Goal: Transaction & Acquisition: Book appointment/travel/reservation

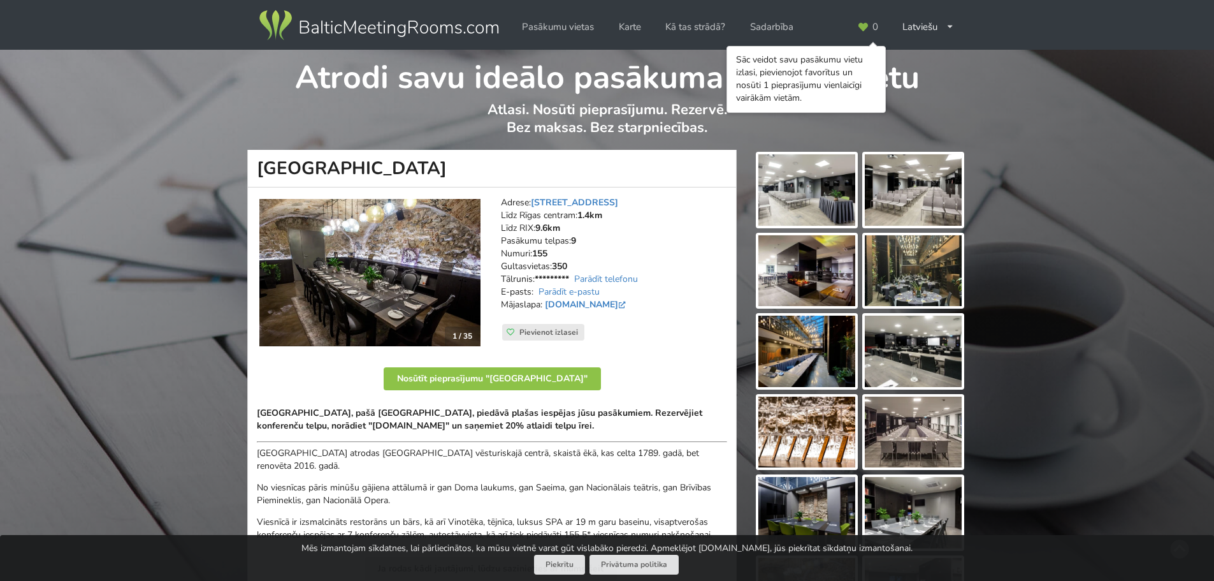
click at [808, 190] on img at bounding box center [807, 189] width 97 height 71
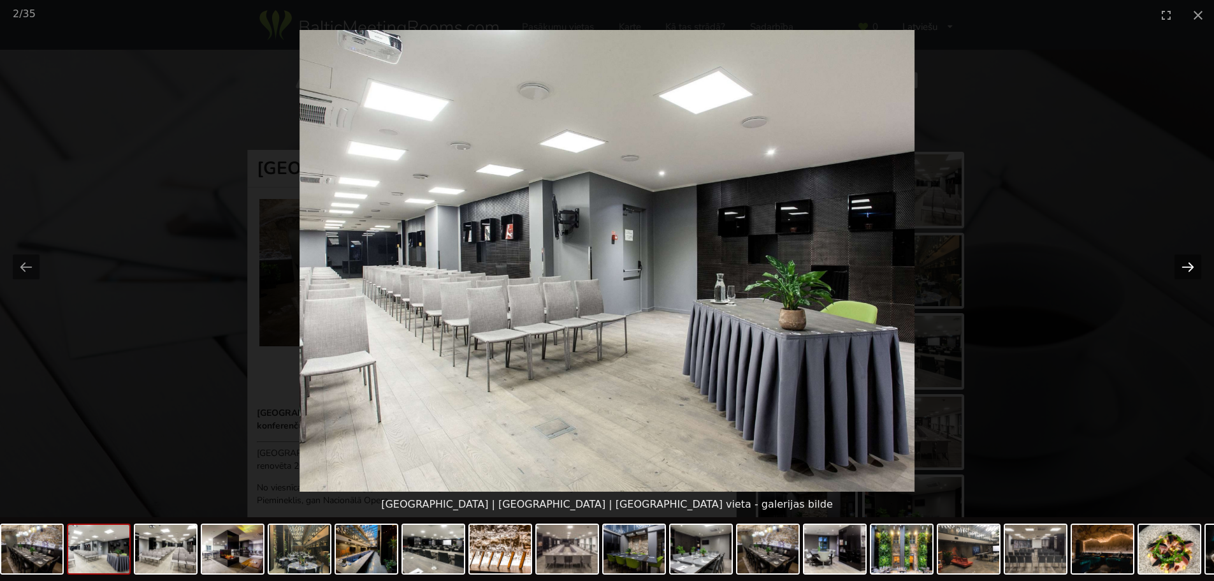
click at [1188, 261] on button "Next slide" at bounding box center [1188, 266] width 27 height 25
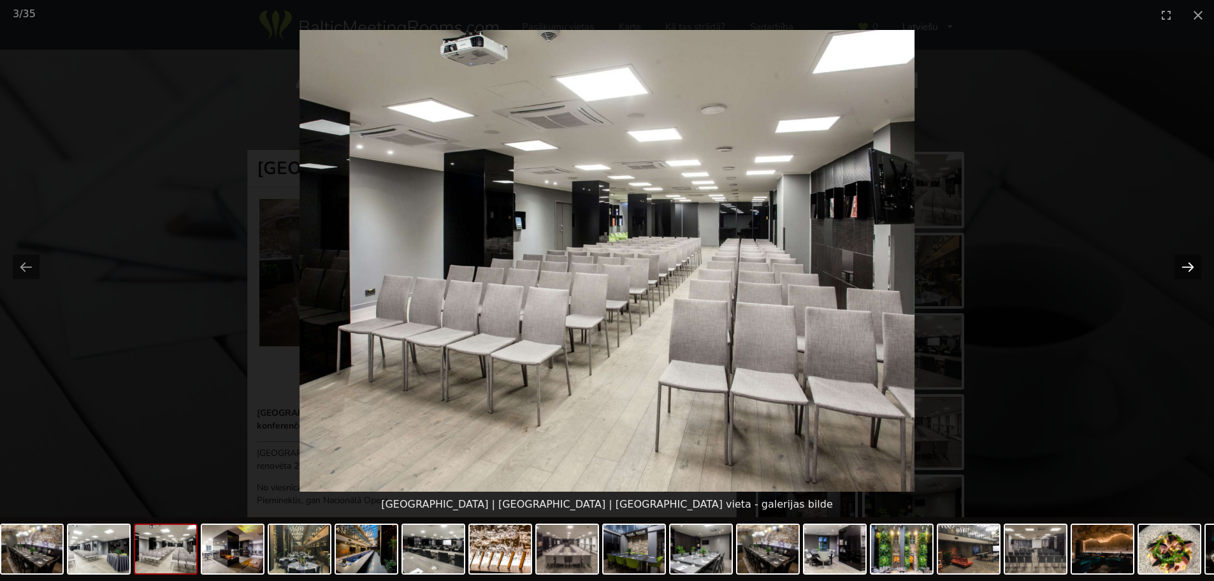
click at [1188, 261] on button "Next slide" at bounding box center [1188, 266] width 27 height 25
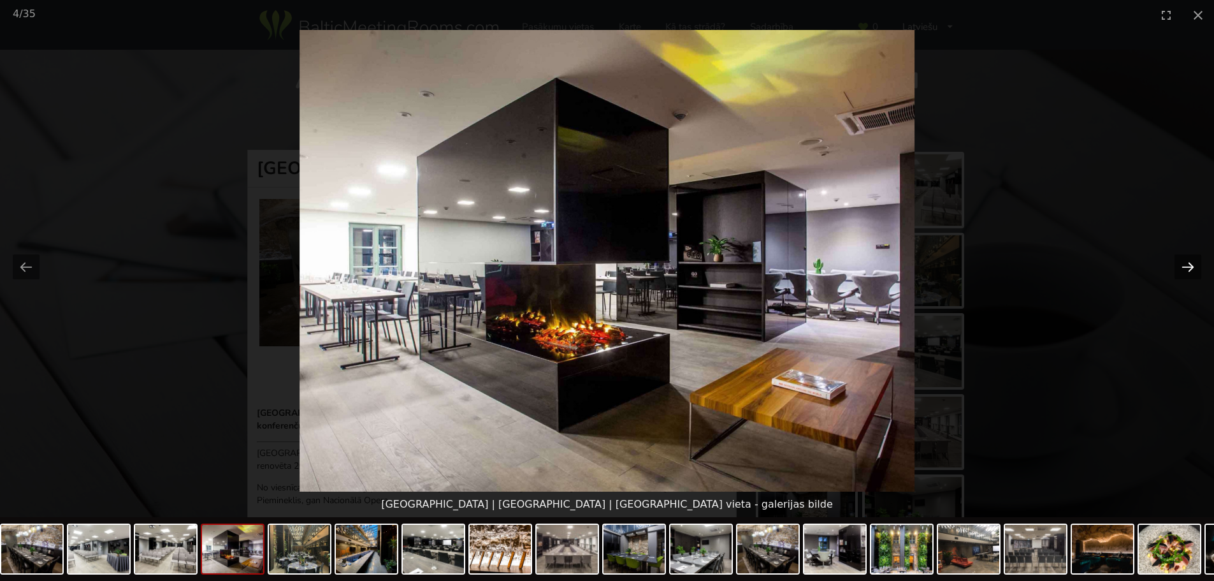
click at [1188, 261] on button "Next slide" at bounding box center [1188, 266] width 27 height 25
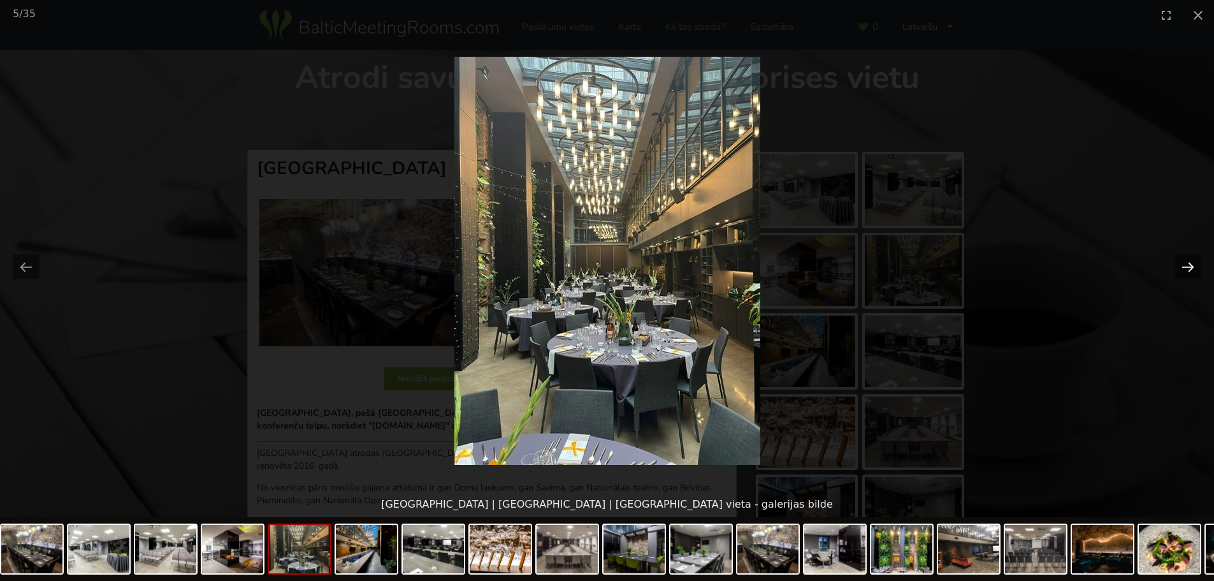
click at [1188, 261] on button "Next slide" at bounding box center [1188, 266] width 27 height 25
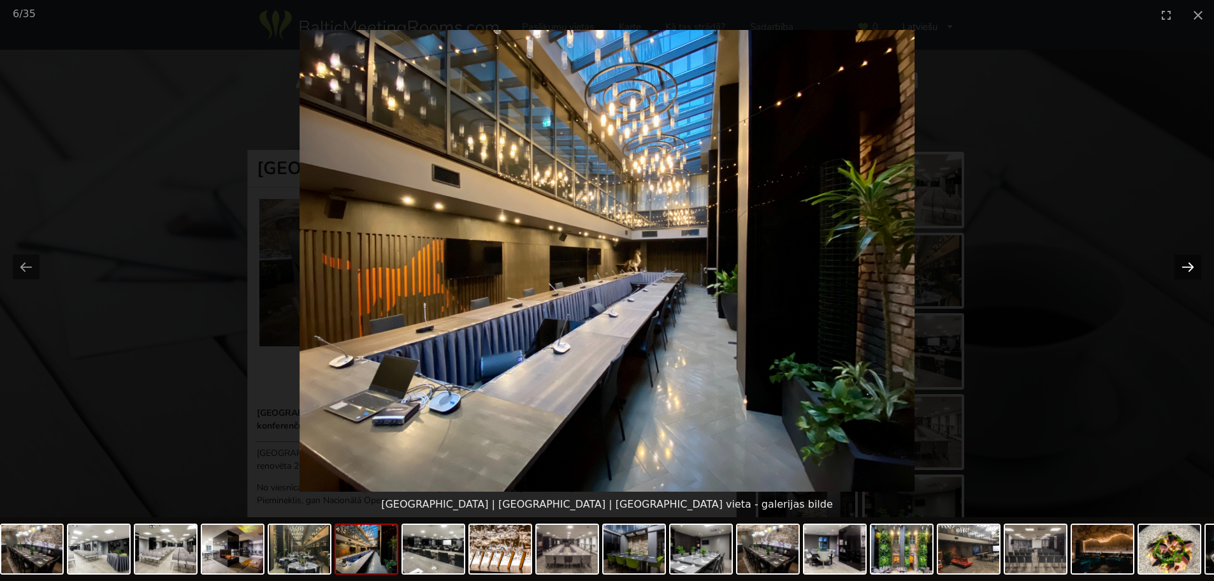
click at [1188, 261] on button "Next slide" at bounding box center [1188, 266] width 27 height 25
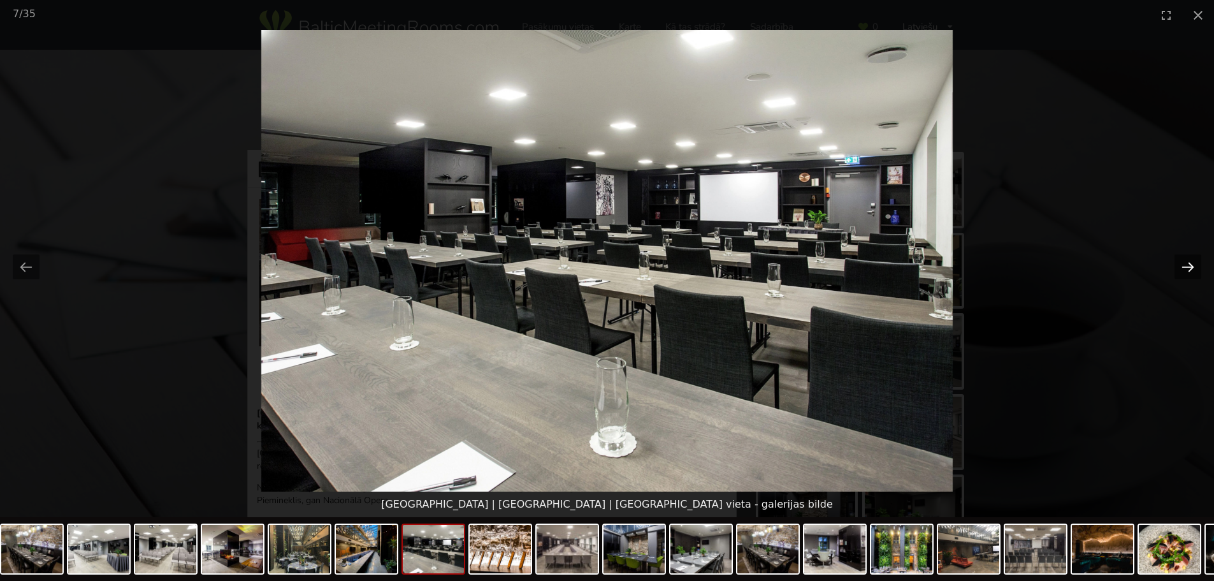
click at [1188, 261] on button "Next slide" at bounding box center [1188, 266] width 27 height 25
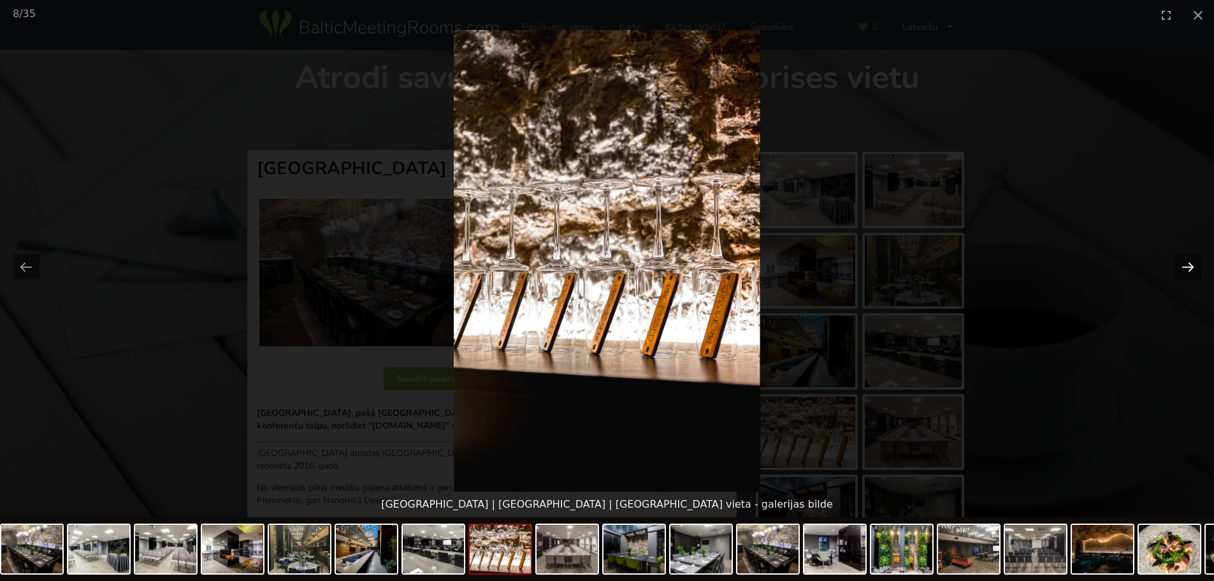
click at [1188, 261] on button "Next slide" at bounding box center [1188, 266] width 27 height 25
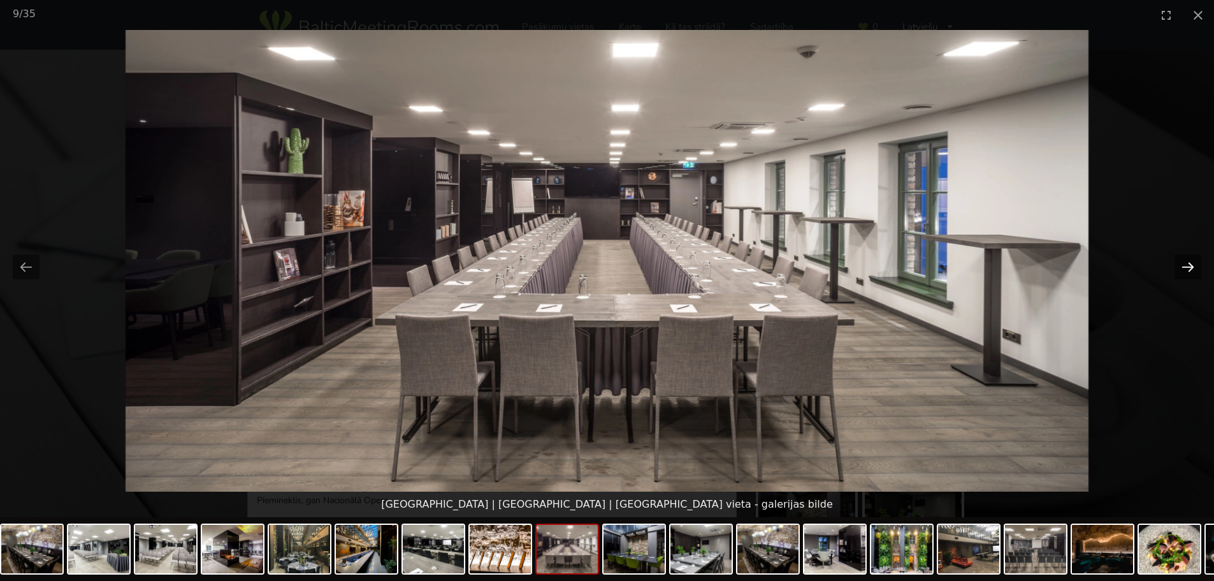
click at [1188, 261] on button "Next slide" at bounding box center [1188, 266] width 27 height 25
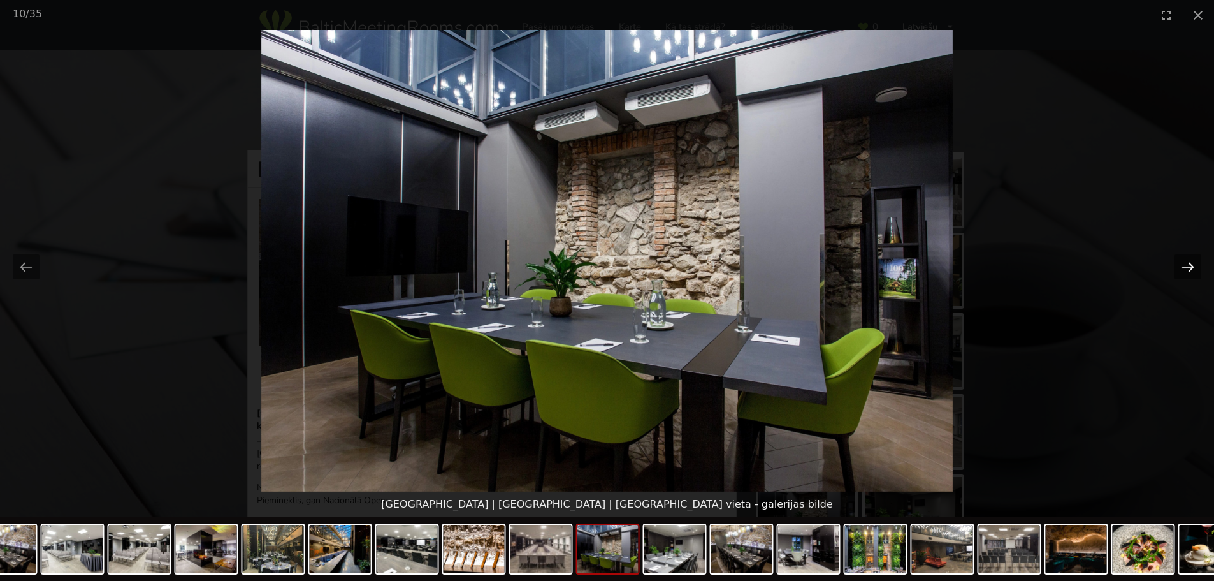
click at [1188, 261] on button "Next slide" at bounding box center [1188, 266] width 27 height 25
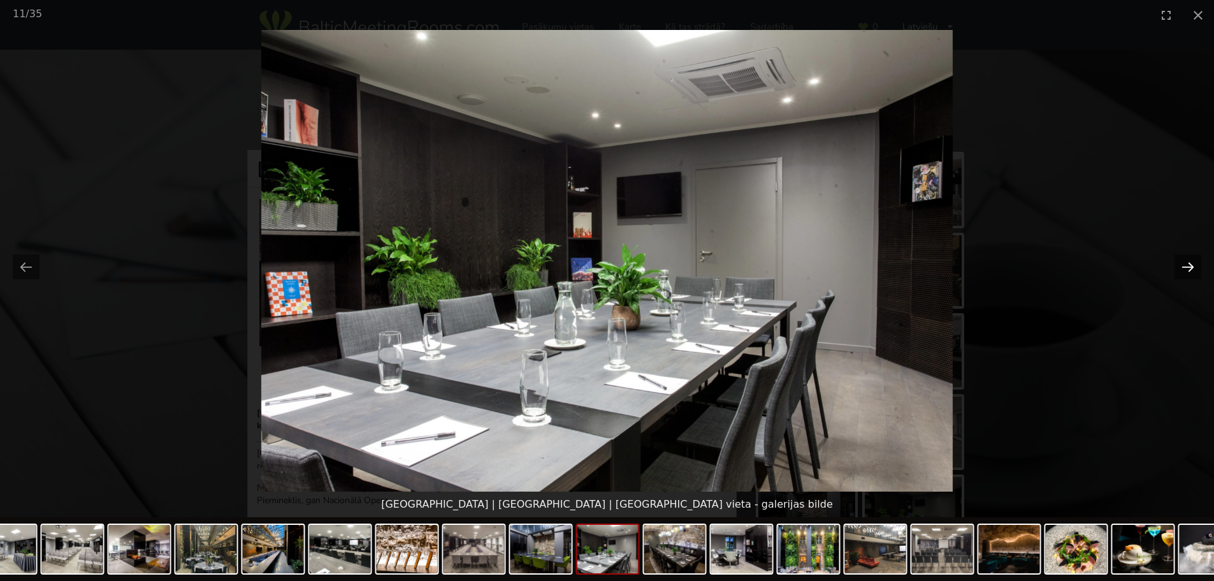
click at [1188, 261] on button "Next slide" at bounding box center [1188, 266] width 27 height 25
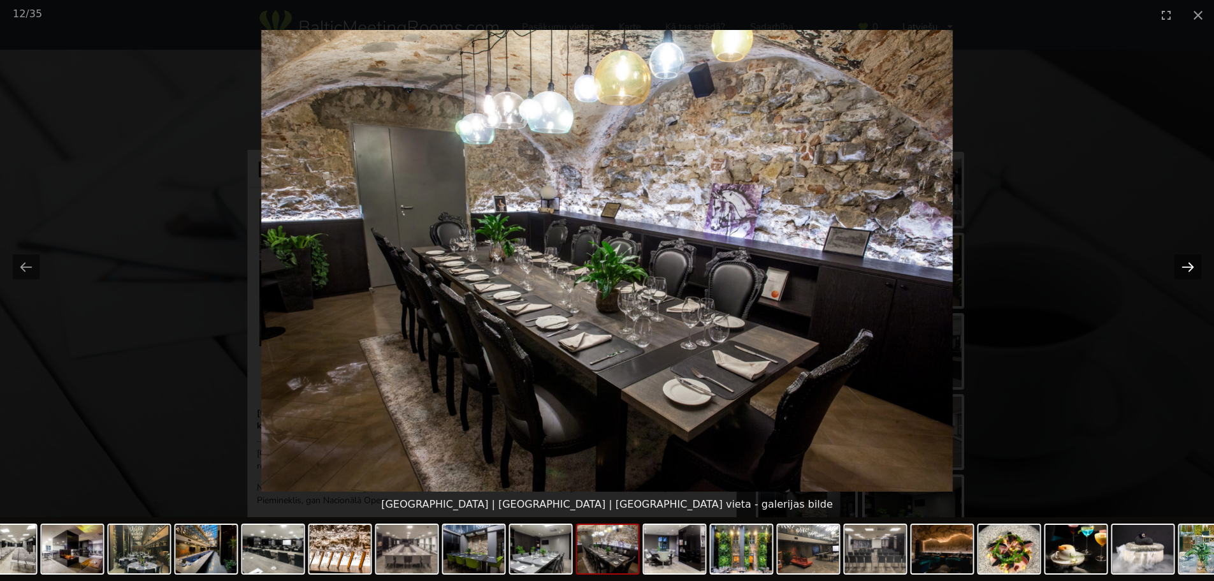
click at [1188, 261] on button "Next slide" at bounding box center [1188, 266] width 27 height 25
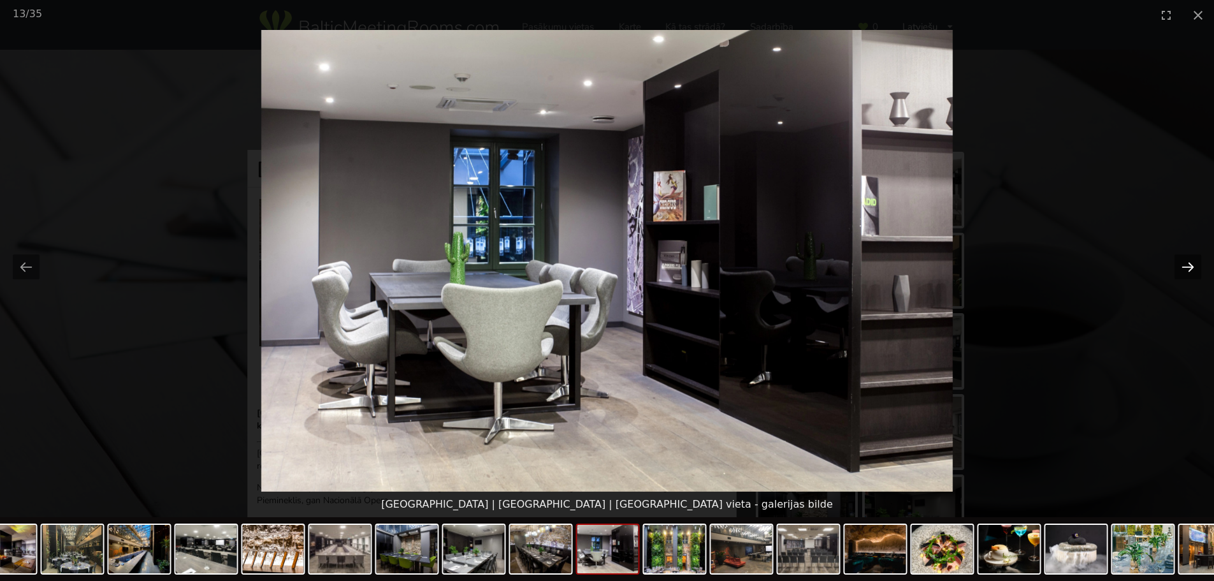
click at [1188, 261] on button "Next slide" at bounding box center [1188, 266] width 27 height 25
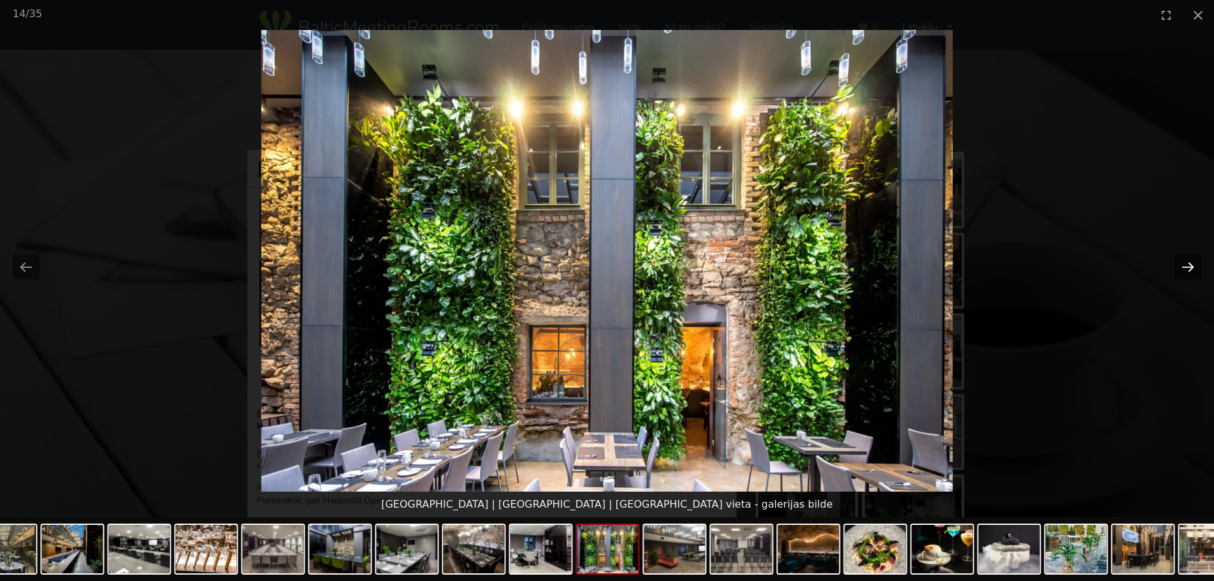
click at [1188, 261] on button "Next slide" at bounding box center [1188, 266] width 27 height 25
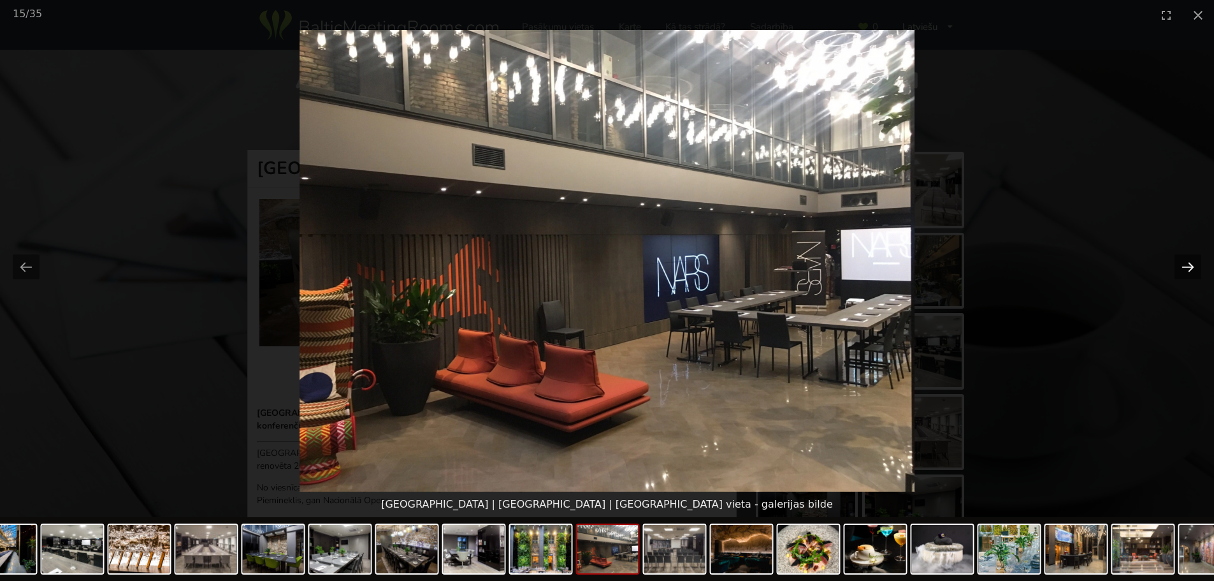
click at [1188, 261] on button "Next slide" at bounding box center [1188, 266] width 27 height 25
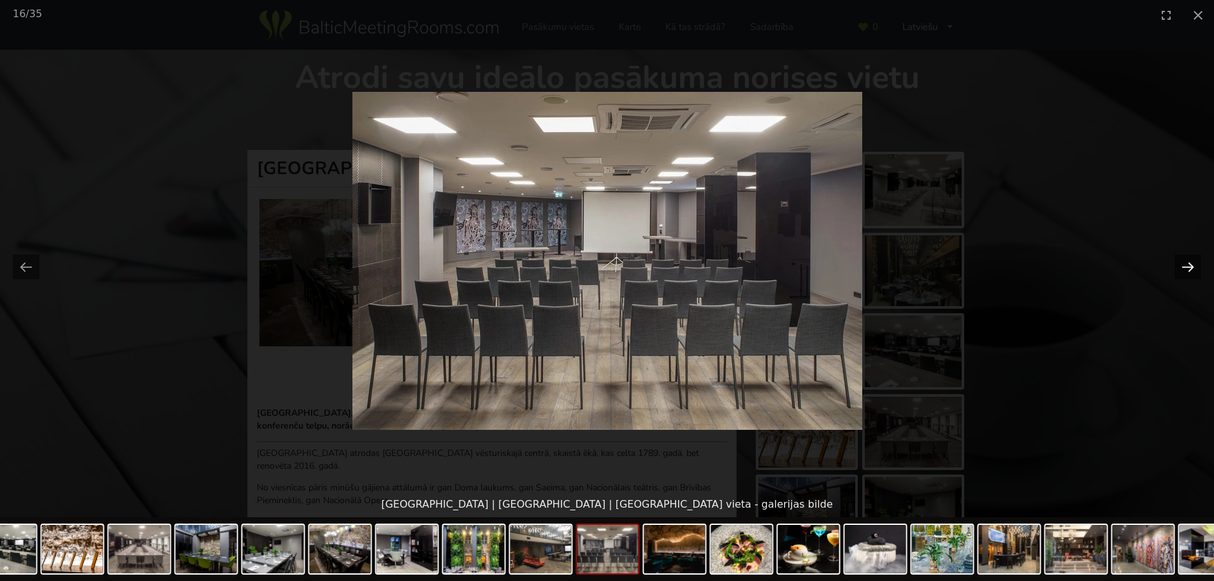
click at [1188, 261] on button "Next slide" at bounding box center [1188, 266] width 27 height 25
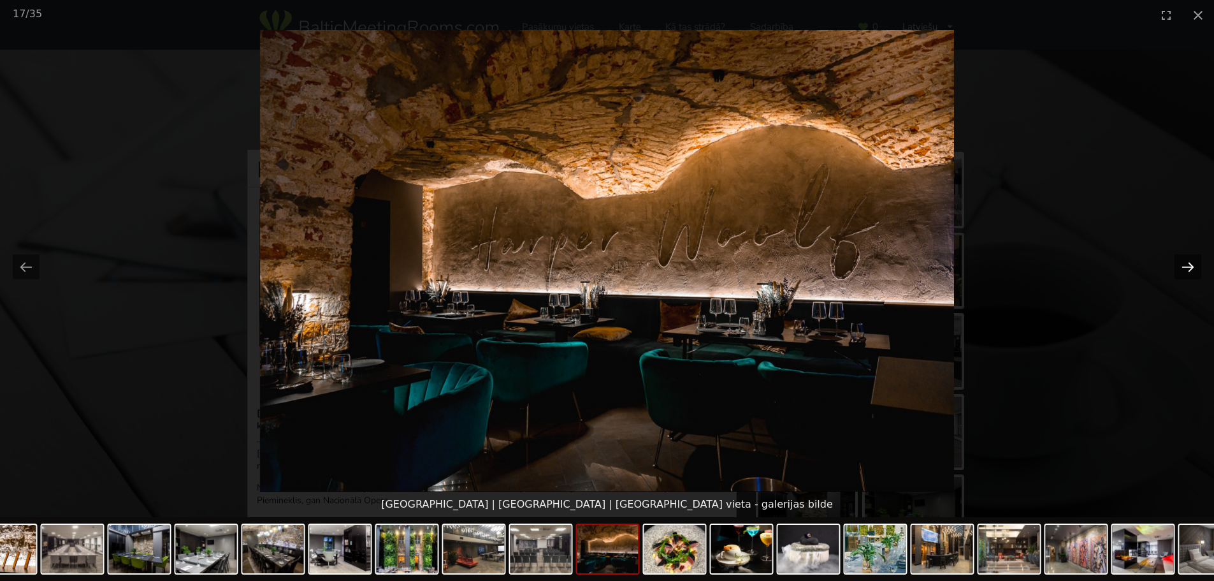
click at [1188, 261] on button "Next slide" at bounding box center [1188, 266] width 27 height 25
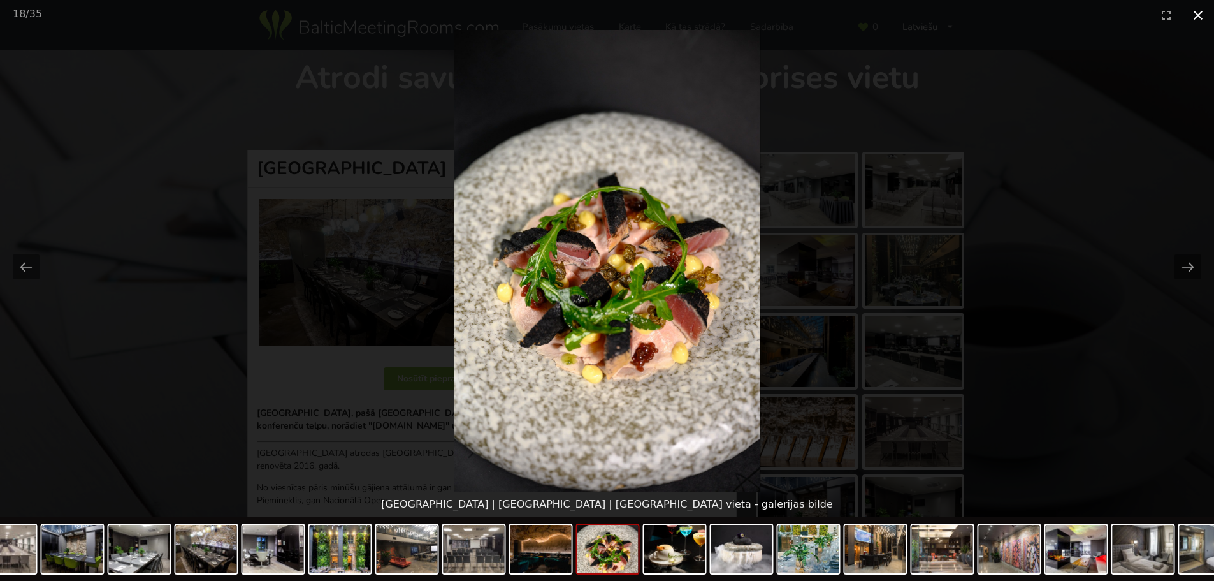
click at [1196, 9] on button "Close gallery" at bounding box center [1198, 15] width 32 height 30
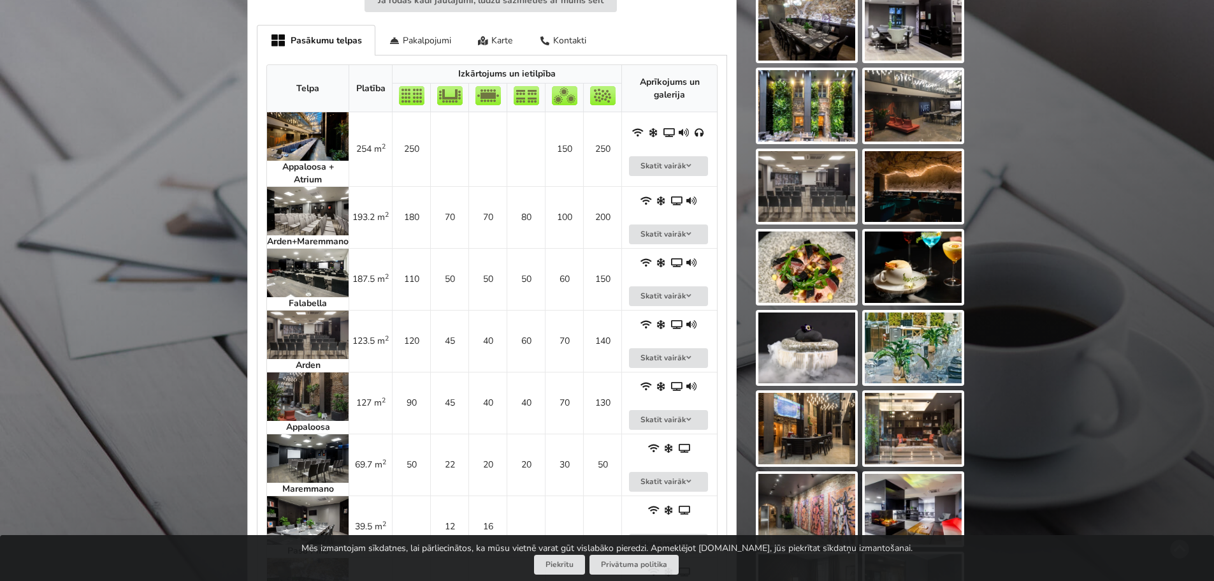
scroll to position [574, 0]
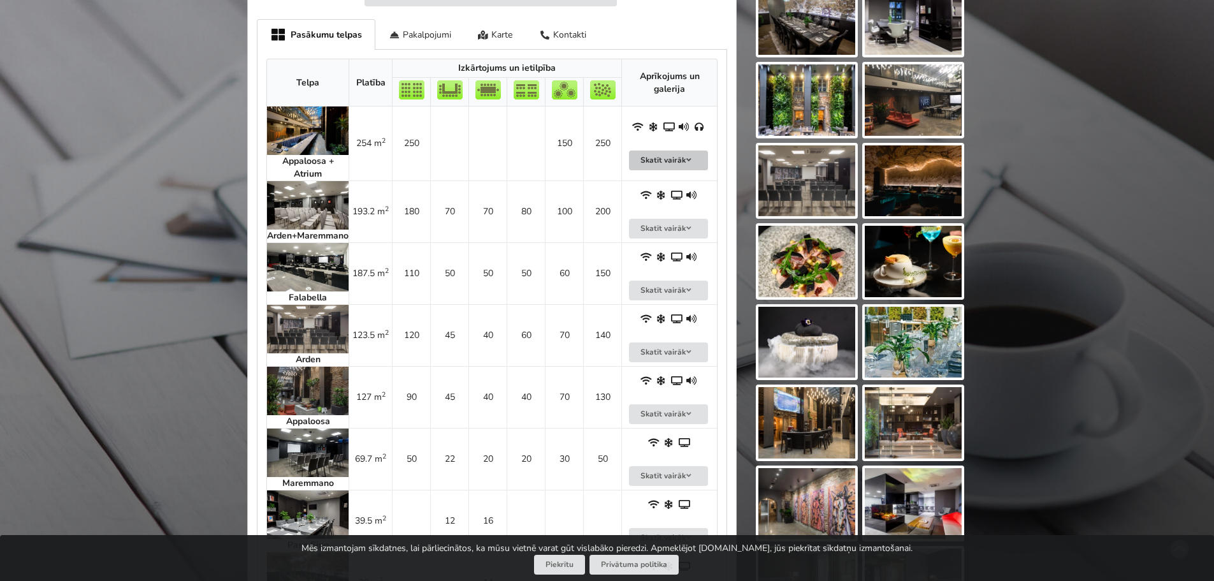
click at [702, 163] on button "Skatīt vairāk" at bounding box center [668, 160] width 79 height 20
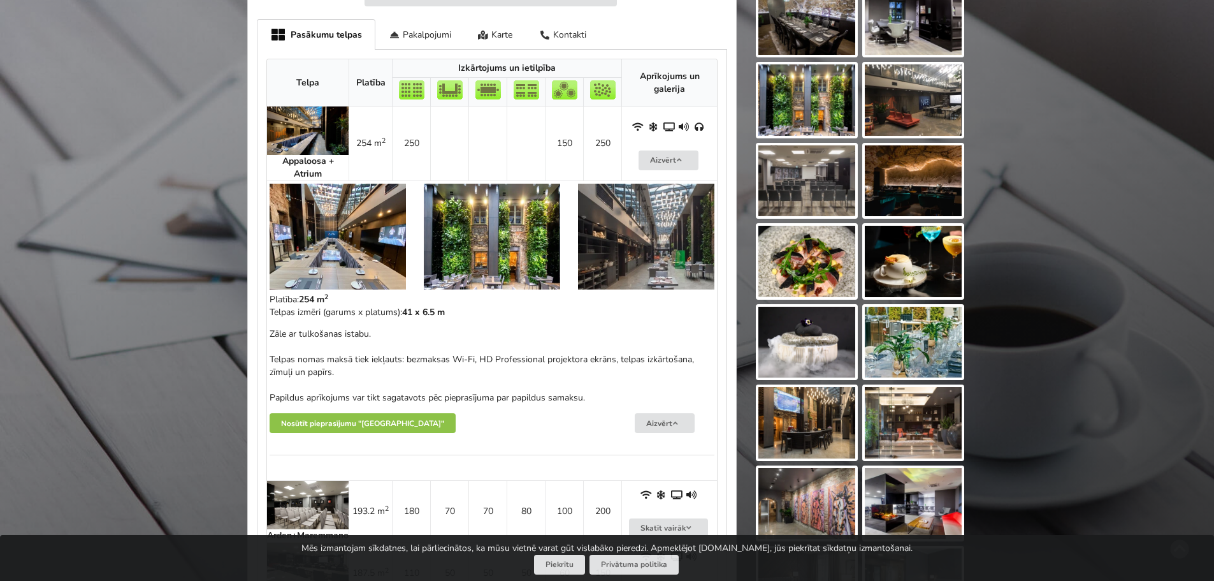
click at [284, 139] on img at bounding box center [308, 130] width 82 height 48
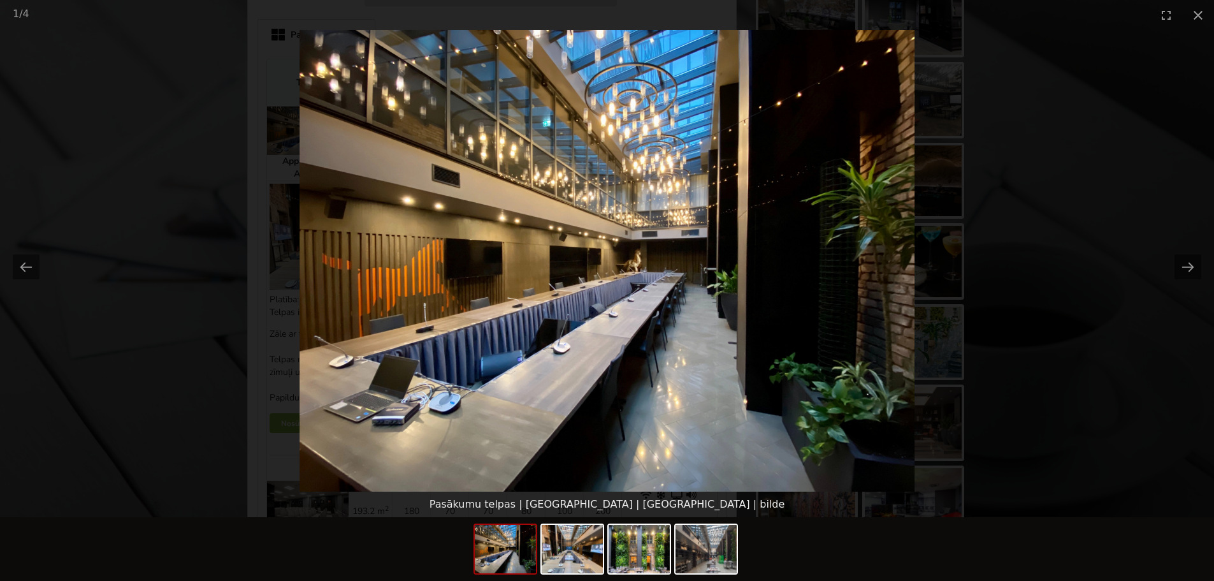
click at [1029, 204] on picture at bounding box center [607, 261] width 1214 height 462
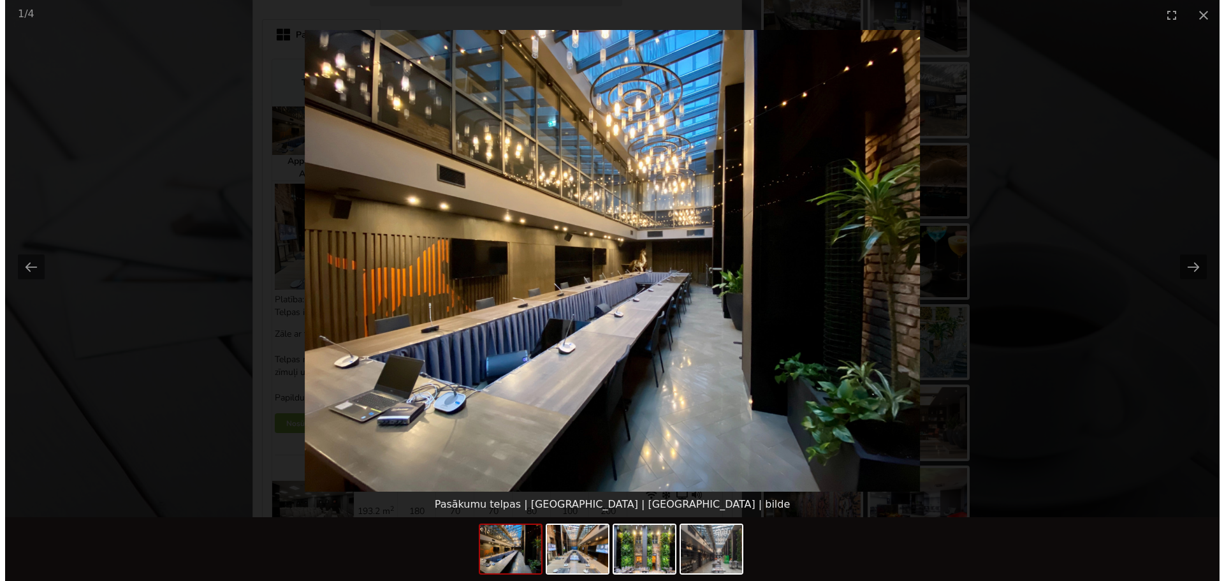
scroll to position [0, 0]
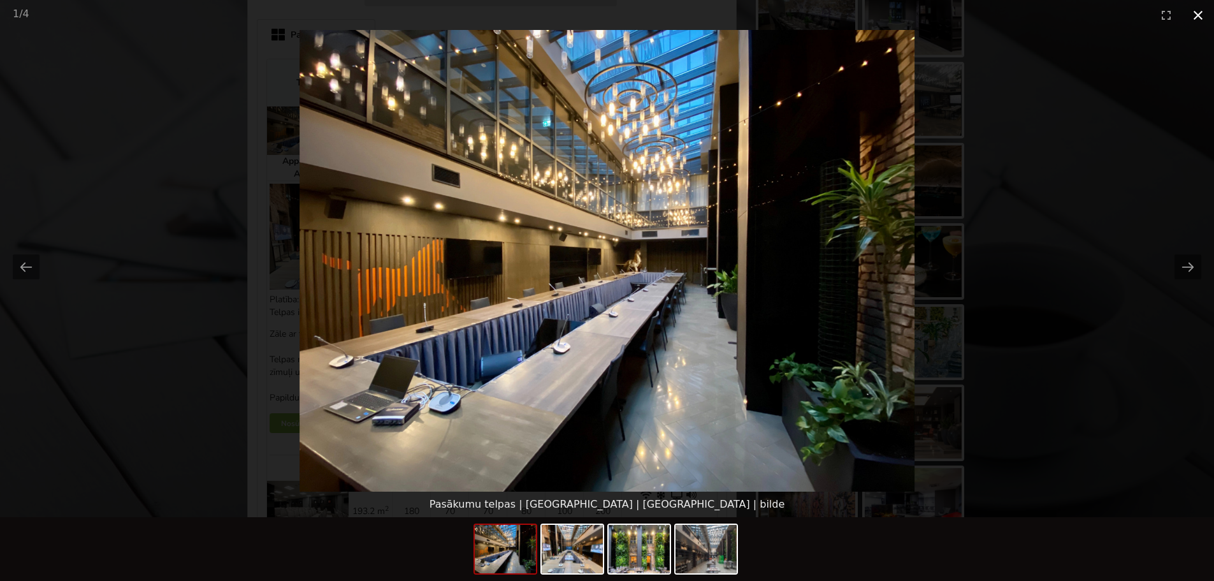
click at [1200, 16] on button "Close gallery" at bounding box center [1198, 15] width 32 height 30
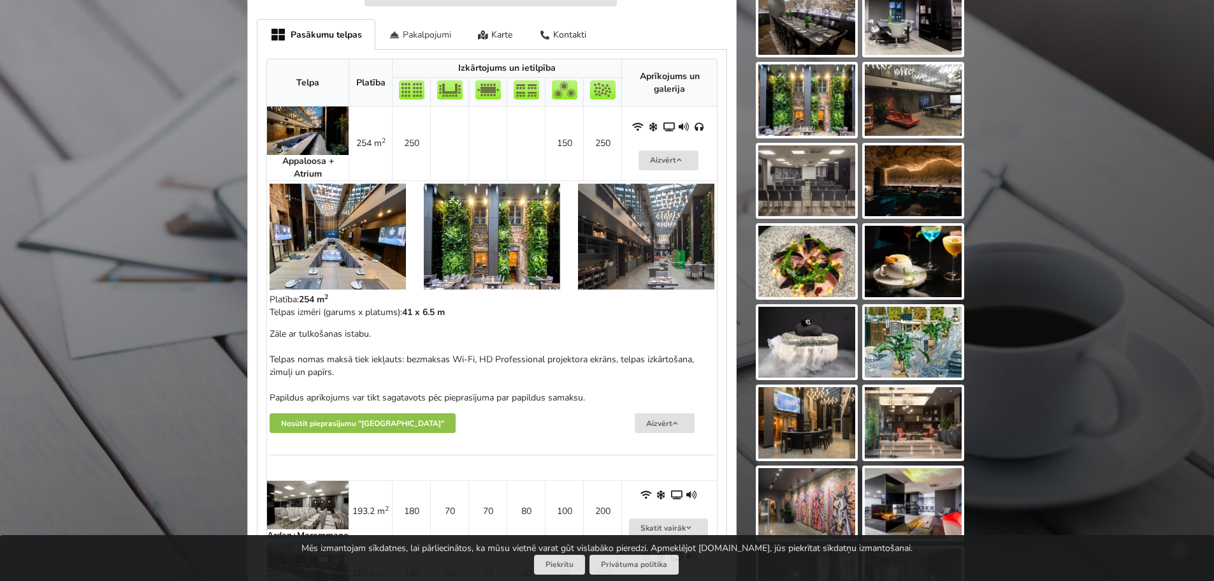
click at [399, 38] on div "Pakalpojumi" at bounding box center [419, 34] width 89 height 30
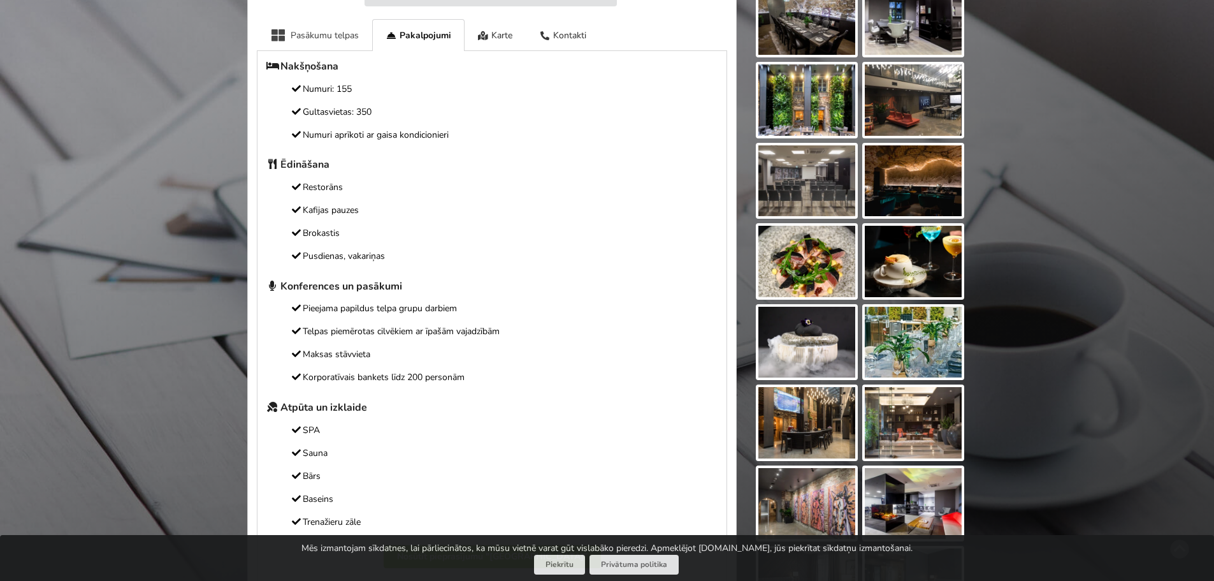
click at [317, 34] on div "Pasākumu telpas" at bounding box center [314, 34] width 115 height 31
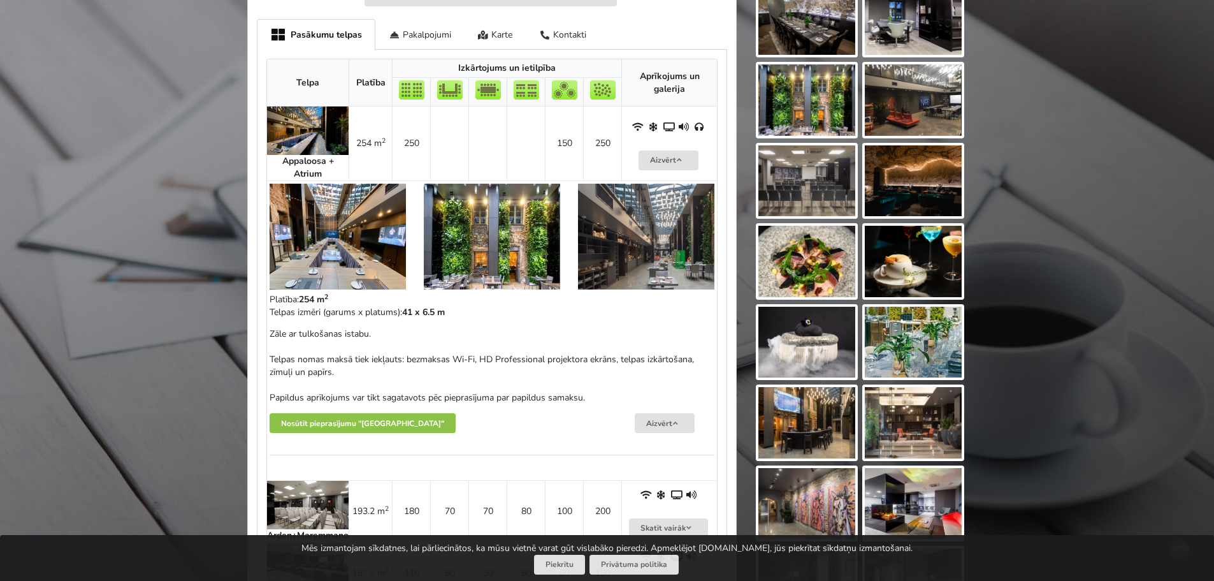
click at [385, 411] on div "Nosūtīt pieprasījumu "[GEOGRAPHIC_DATA]"" at bounding box center [376, 423] width 231 height 38
click at [422, 424] on button "Nosūtīt pieprasījumu "[GEOGRAPHIC_DATA]"" at bounding box center [363, 423] width 186 height 20
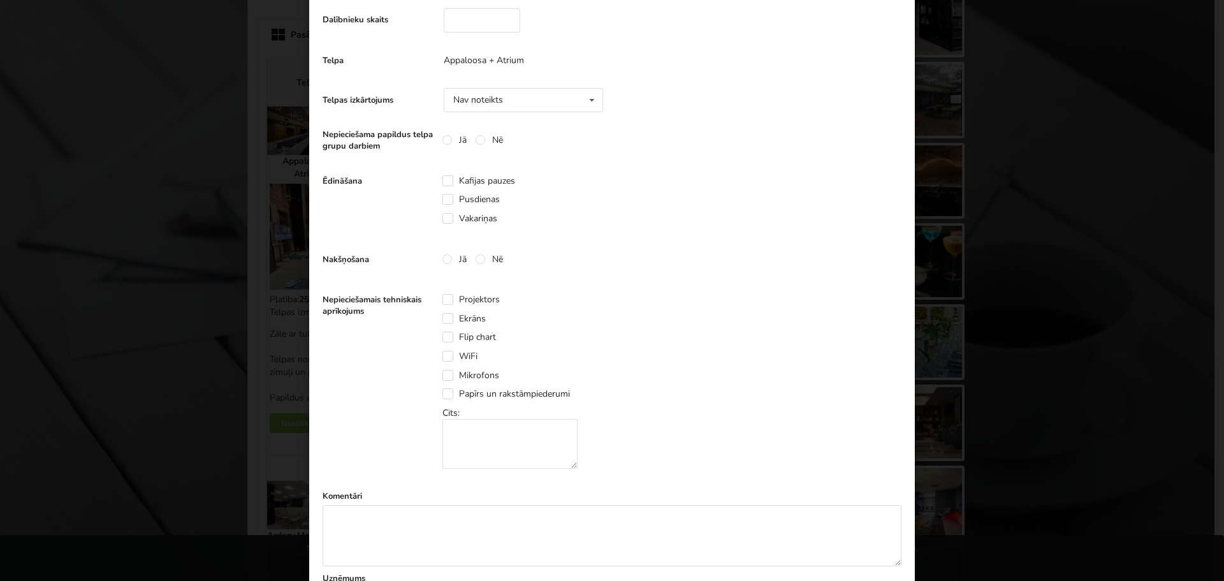
scroll to position [319, 0]
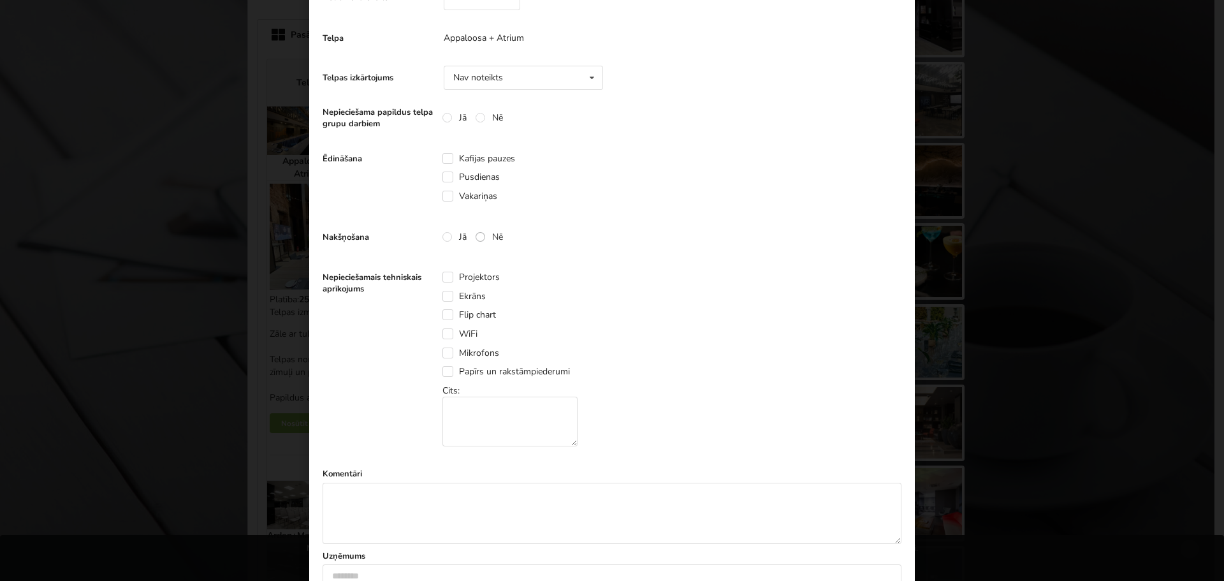
click at [481, 238] on label "Nē" at bounding box center [489, 236] width 27 height 11
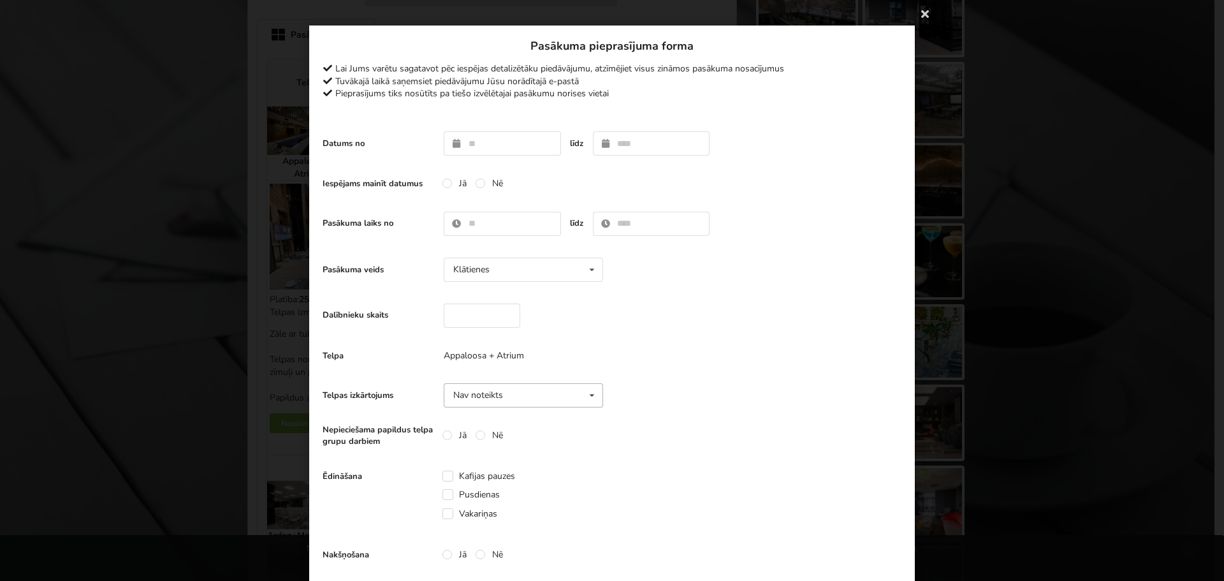
scroll to position [0, 0]
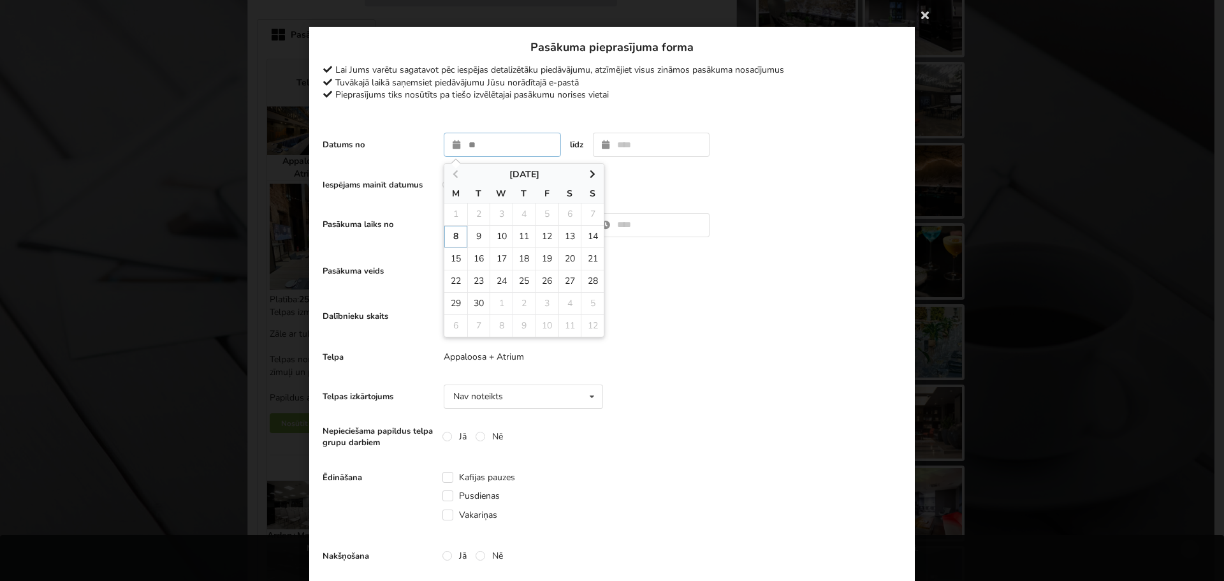
click at [517, 155] on input "text" at bounding box center [502, 145] width 117 height 24
click at [641, 183] on div "Iespējams mainīt datumus Jā Nē" at bounding box center [612, 184] width 579 height 25
click at [920, 15] on icon at bounding box center [925, 14] width 20 height 20
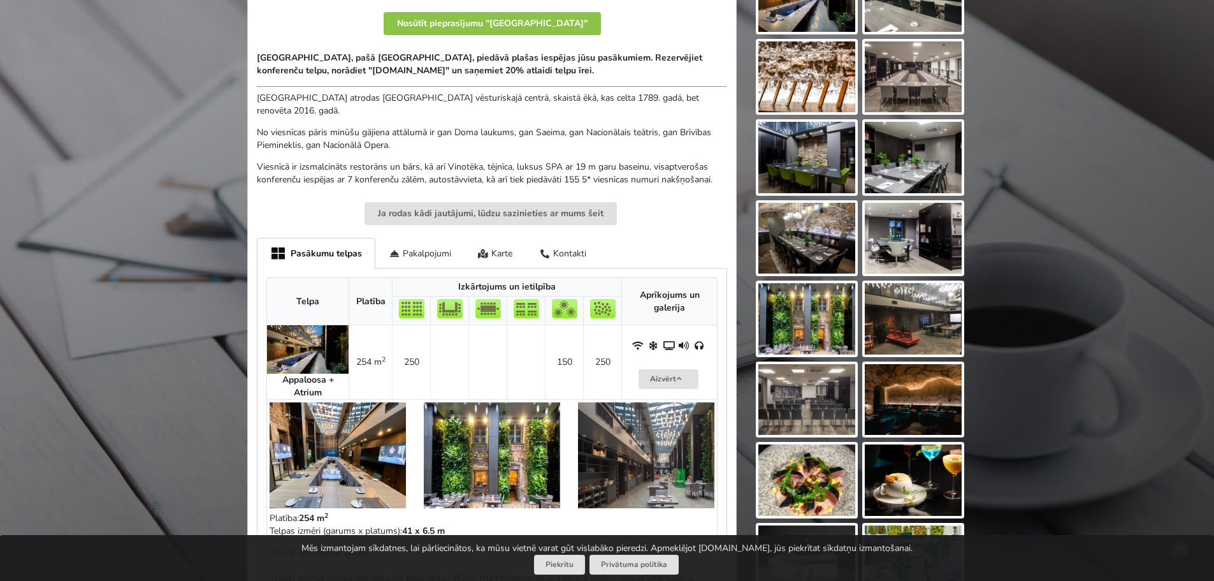
scroll to position [319, 0]
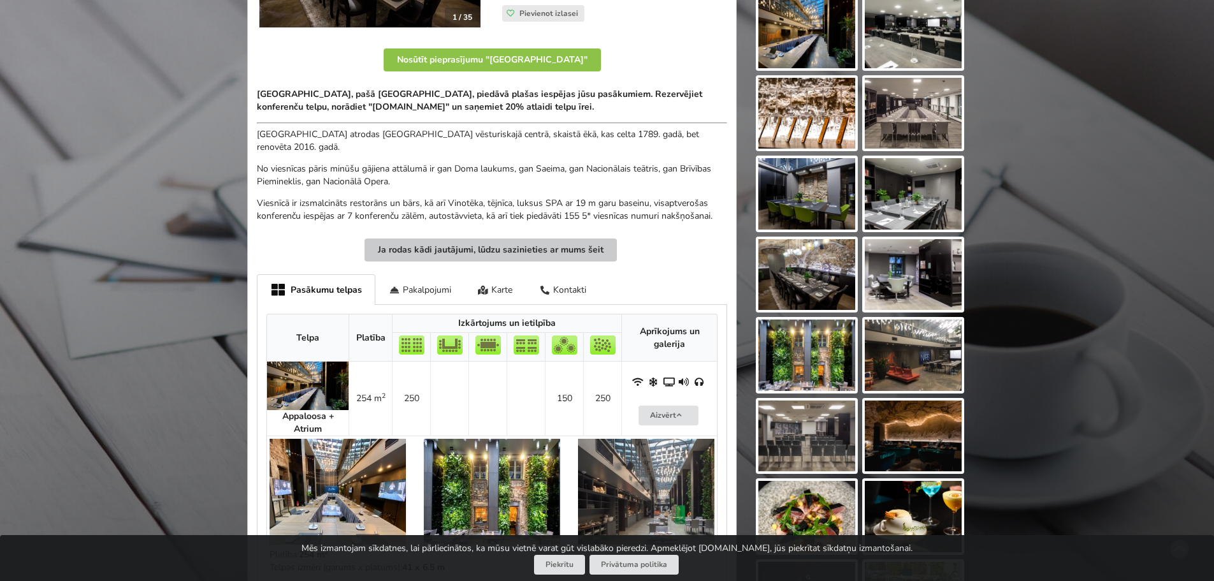
click at [493, 252] on button "Ja rodas kādi jautājumi, lūdzu sazinieties ar mums šeit" at bounding box center [491, 249] width 252 height 23
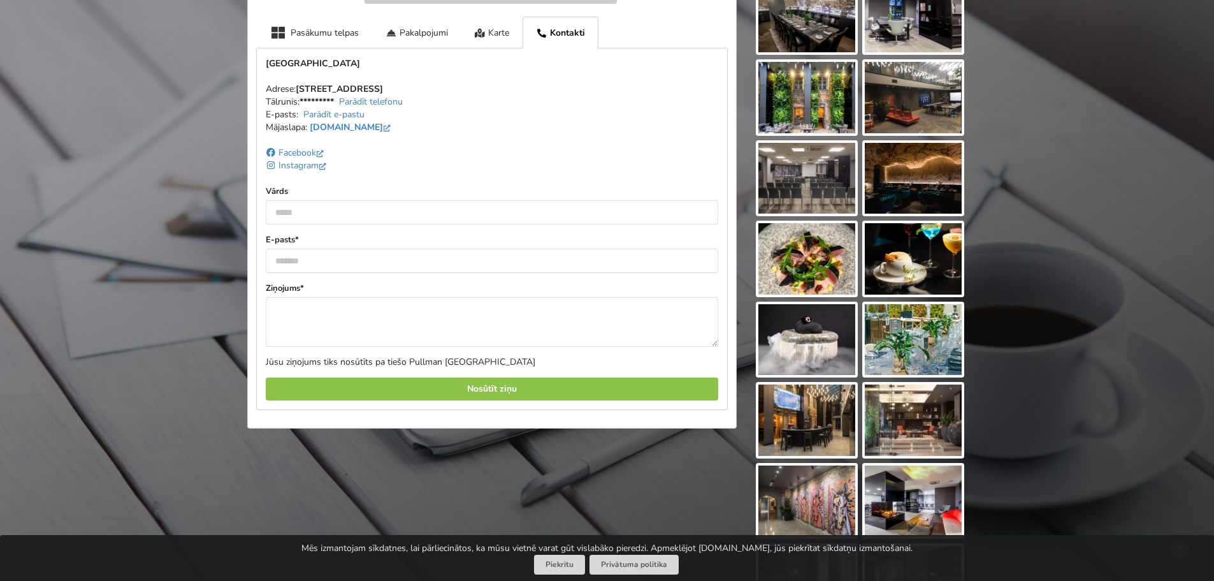
scroll to position [593, 0]
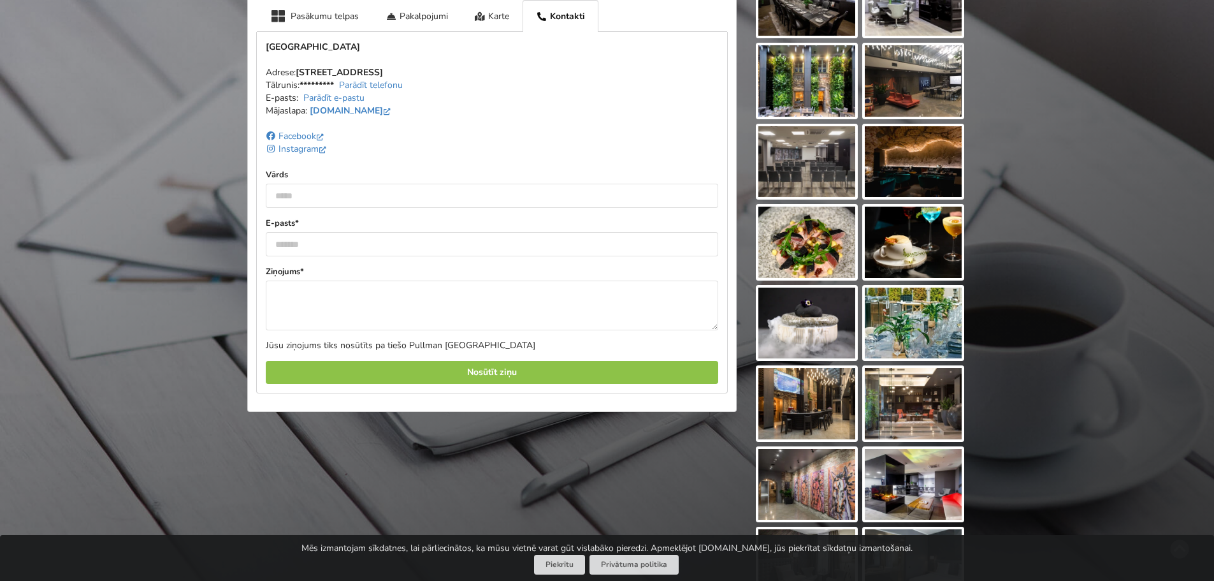
click at [347, 84] on link "Parādīt telefonu" at bounding box center [371, 85] width 64 height 12
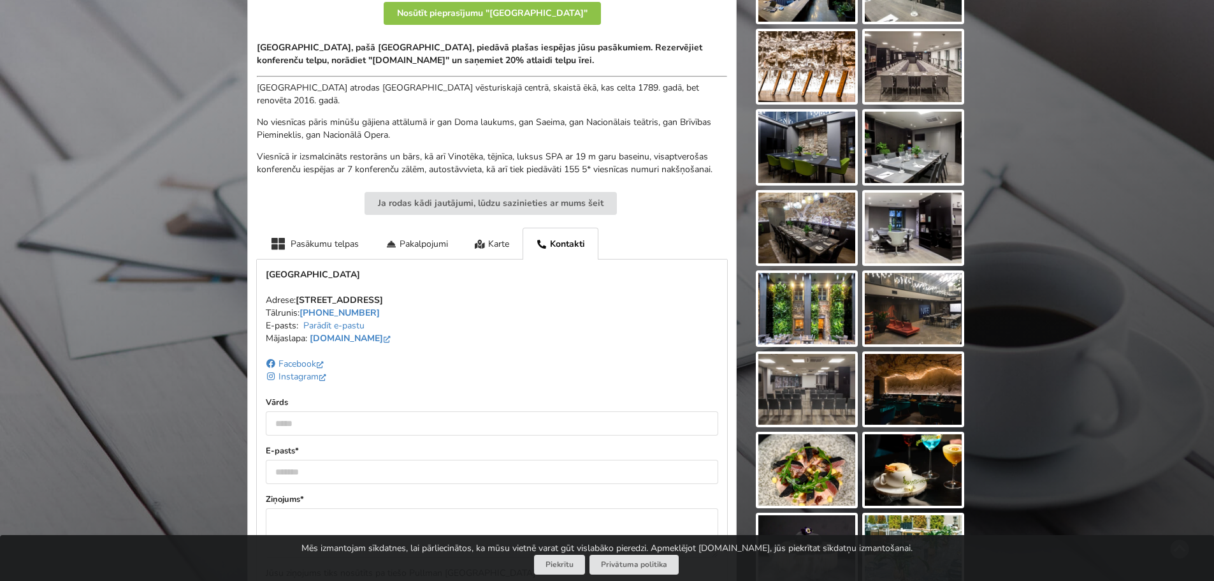
scroll to position [338, 0]
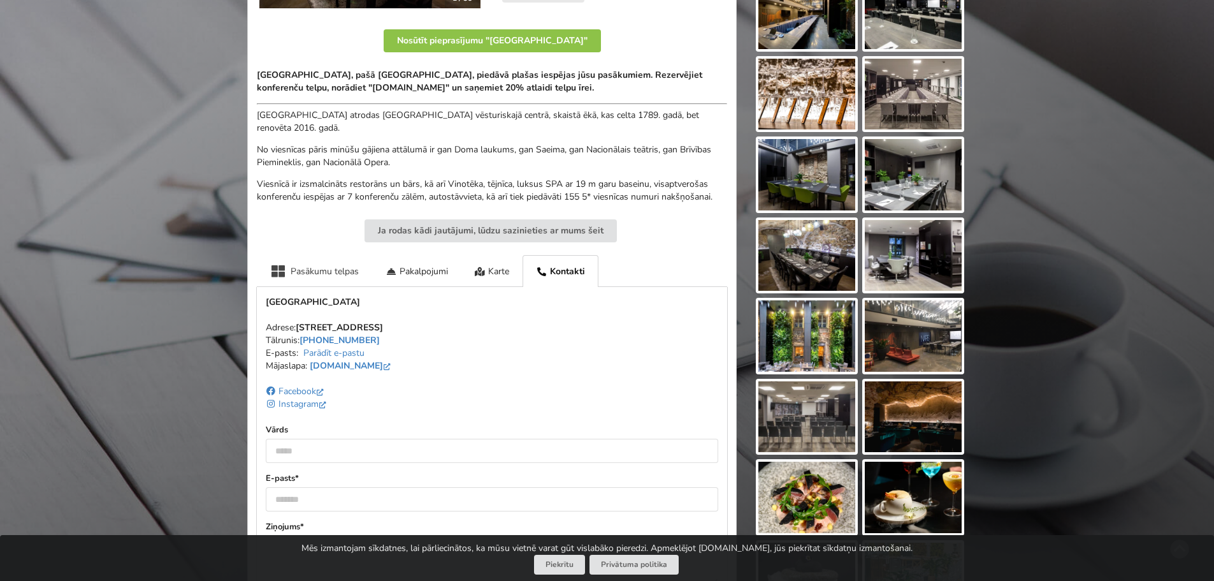
click at [331, 269] on div "Pasākumu telpas" at bounding box center [314, 270] width 115 height 31
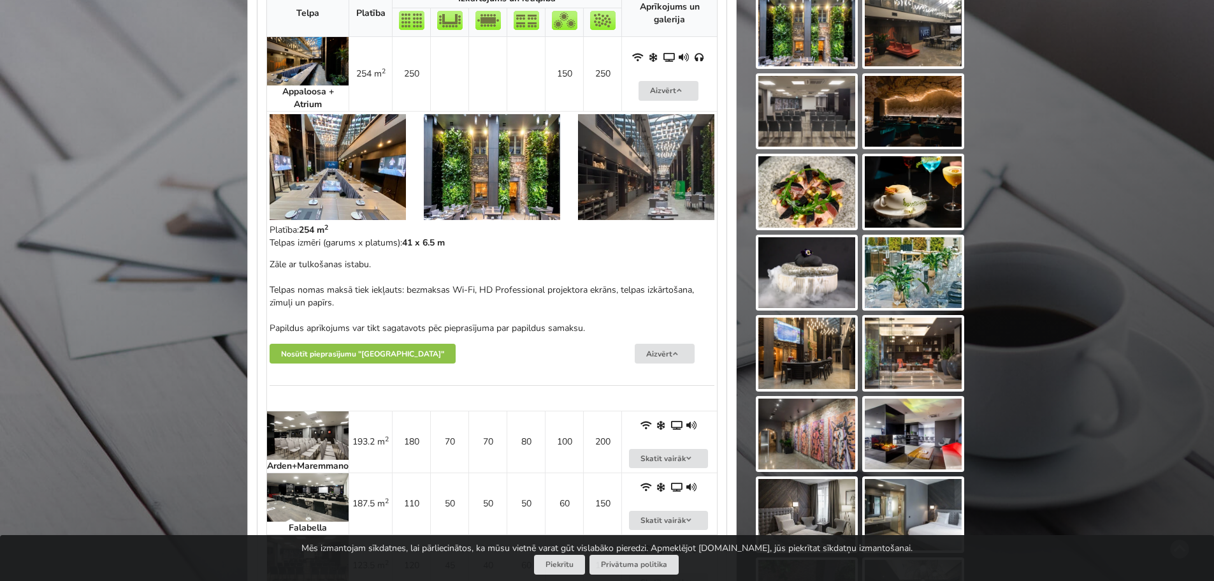
scroll to position [848, 0]
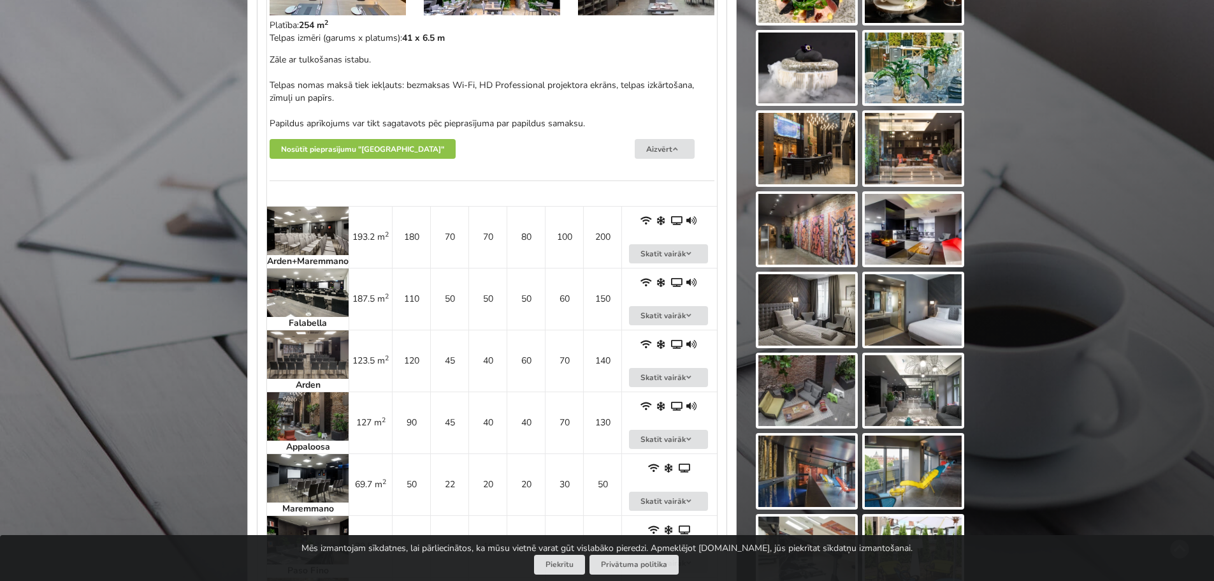
click at [300, 223] on img at bounding box center [308, 231] width 82 height 48
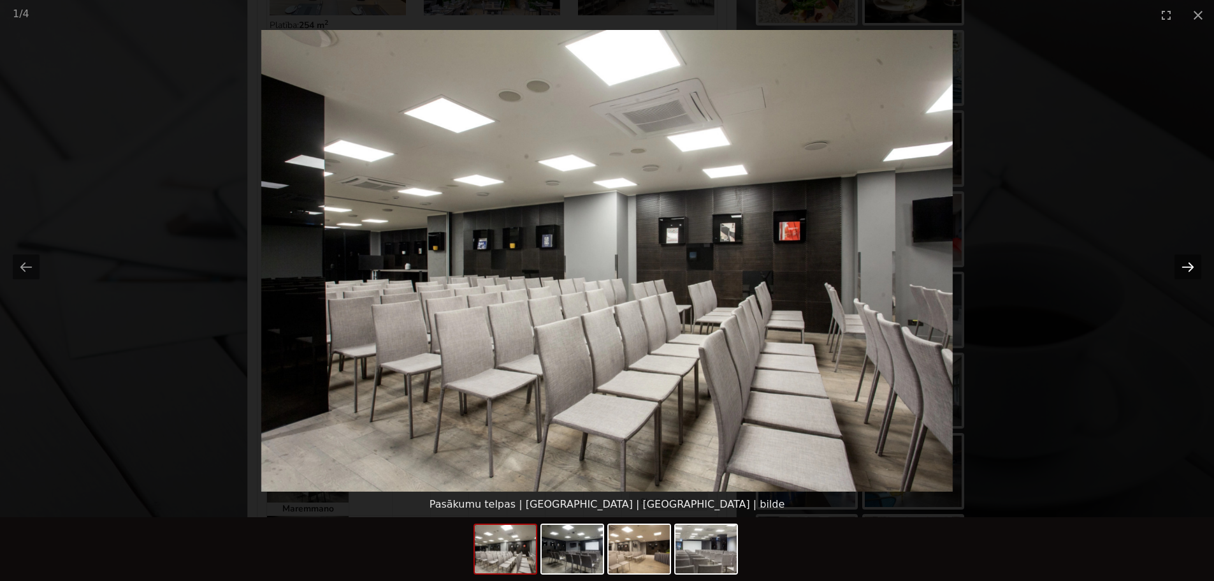
click at [1186, 265] on button "Next slide" at bounding box center [1188, 266] width 27 height 25
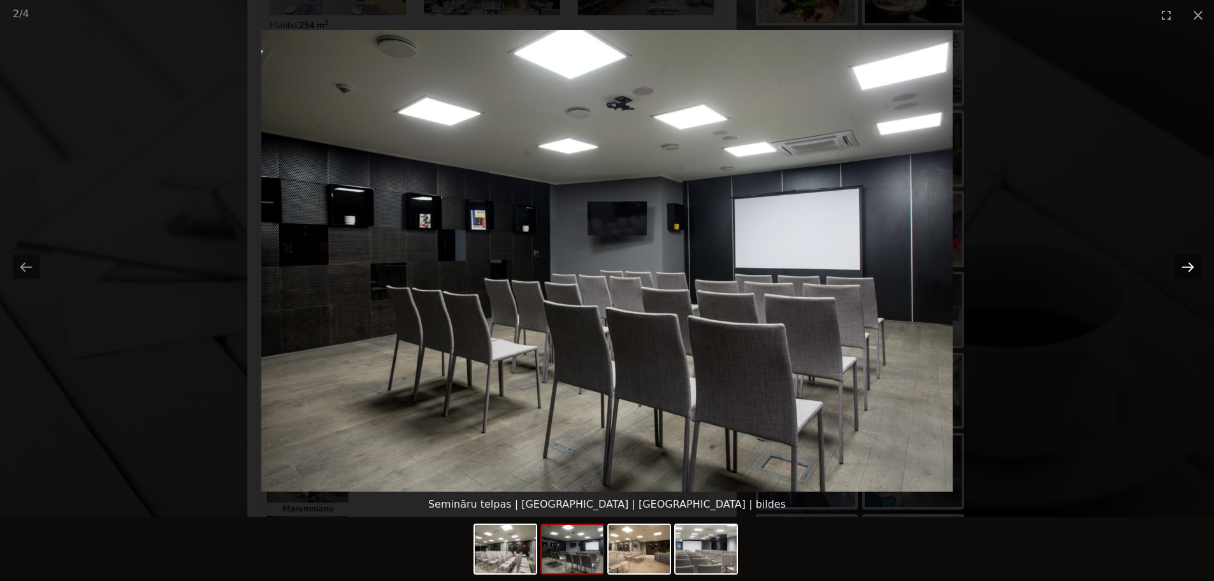
click at [1186, 265] on button "Next slide" at bounding box center [1188, 266] width 27 height 25
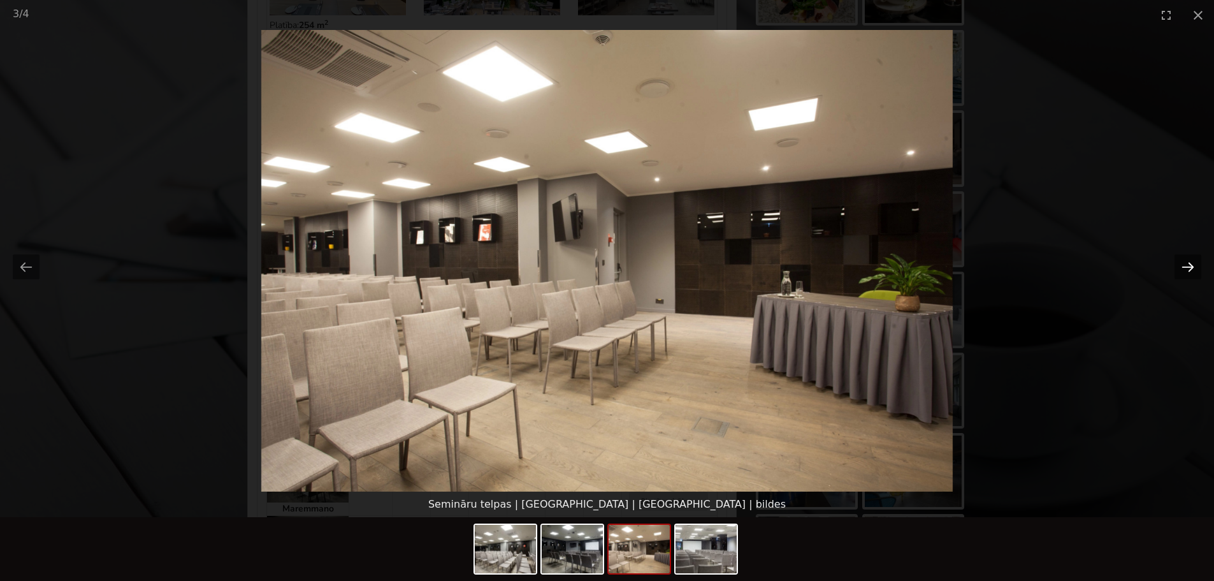
drag, startPoint x: 1186, startPoint y: 265, endPoint x: 1178, endPoint y: 268, distance: 8.6
click at [1182, 266] on button "Next slide" at bounding box center [1188, 266] width 27 height 25
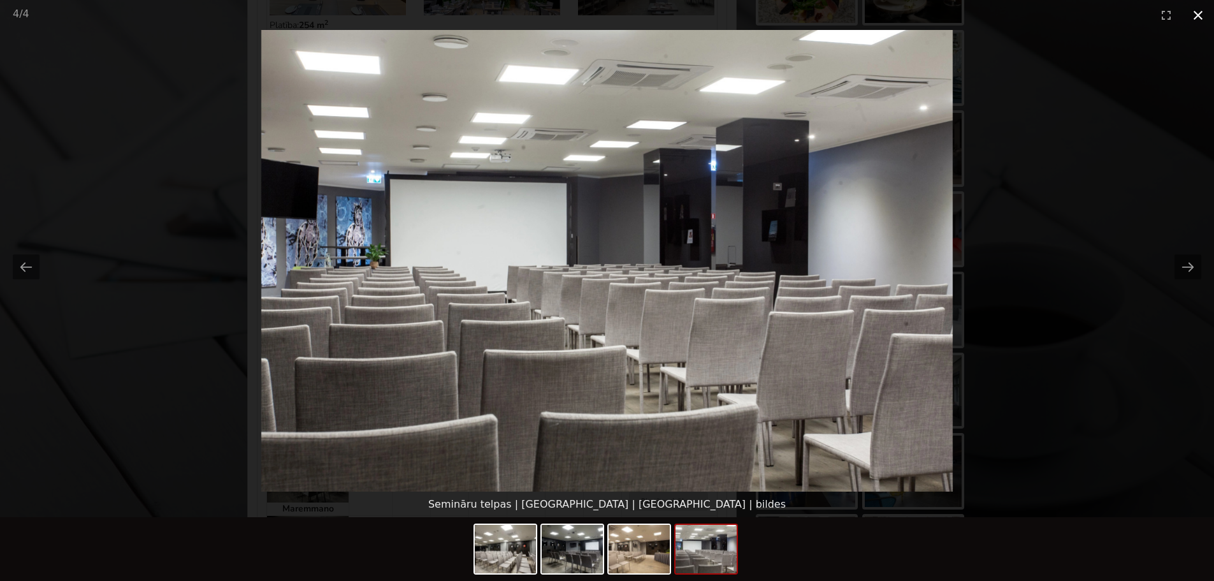
click at [1196, 24] on button "Close gallery" at bounding box center [1198, 15] width 32 height 30
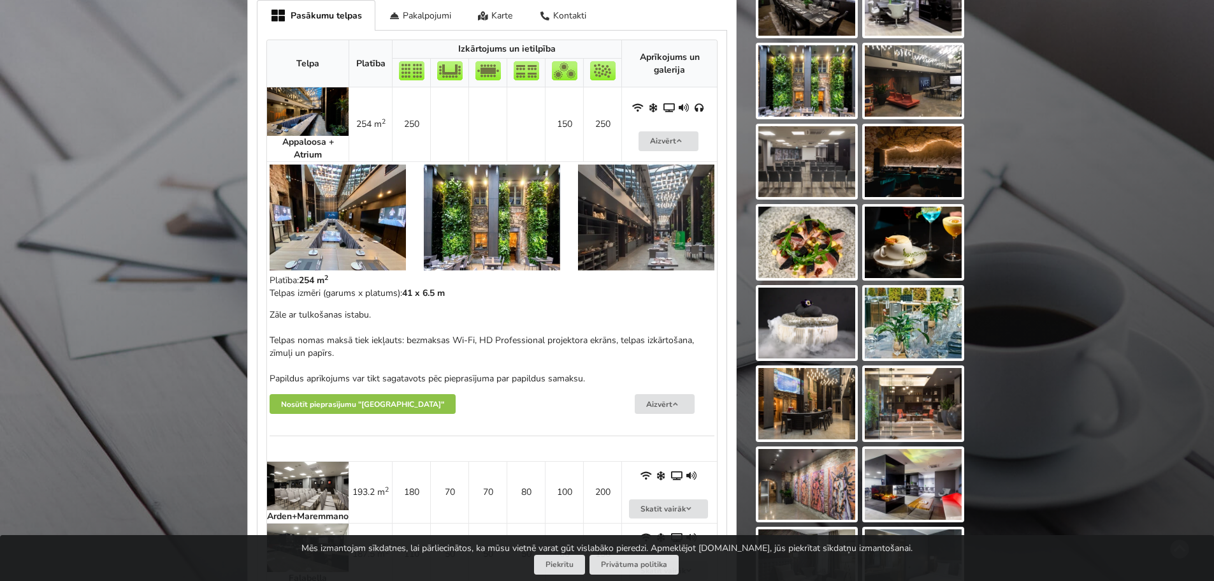
scroll to position [529, 0]
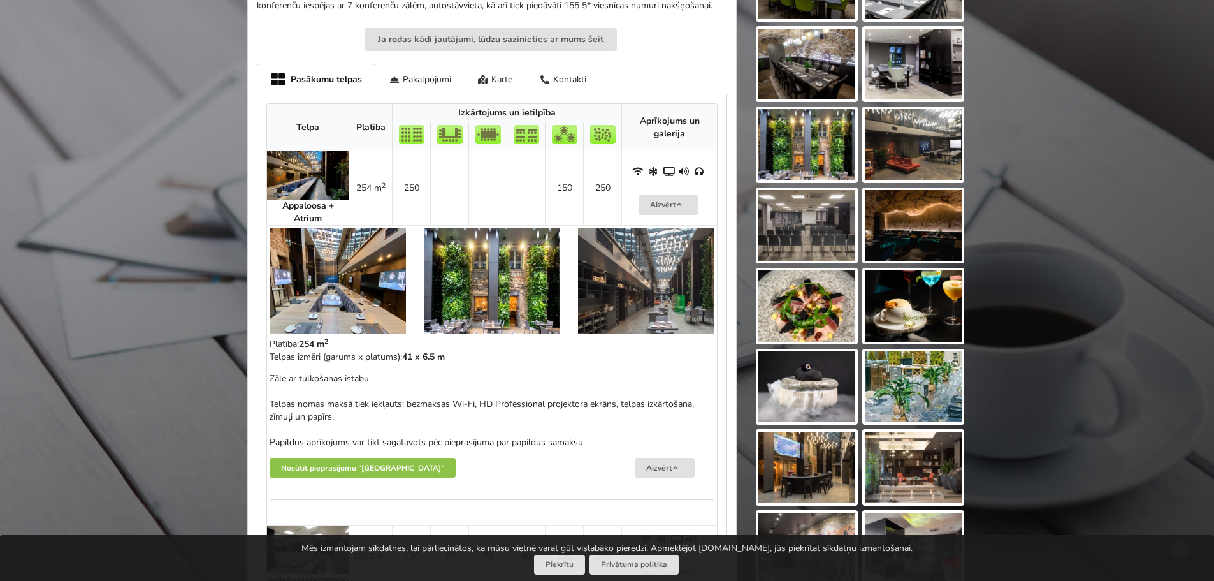
click at [364, 262] on img at bounding box center [338, 281] width 136 height 106
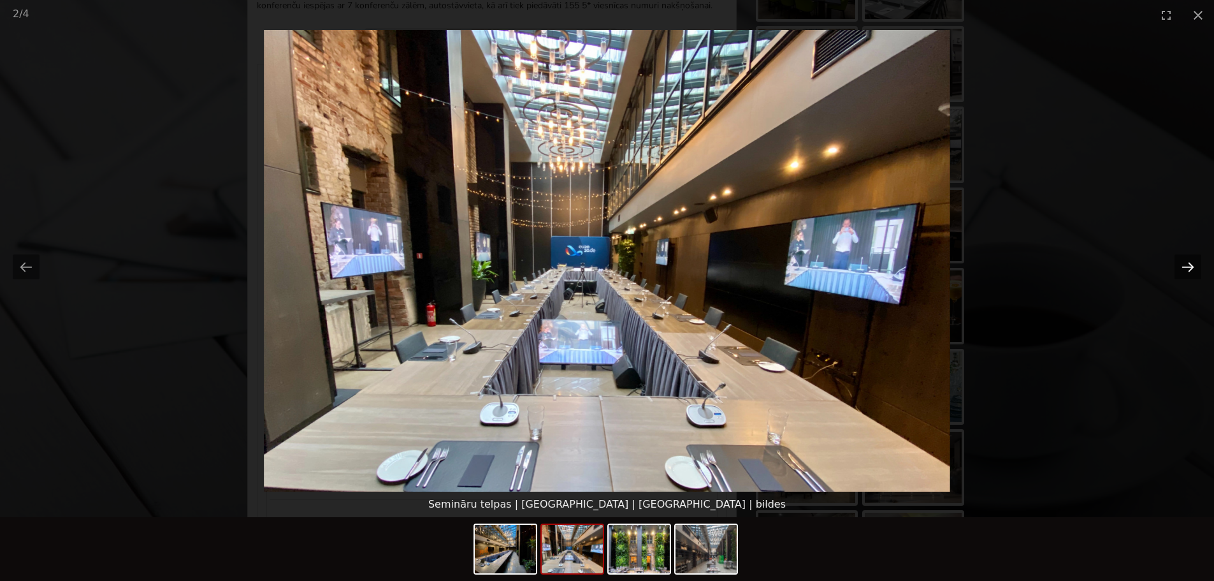
click at [1192, 277] on button "Next slide" at bounding box center [1188, 266] width 27 height 25
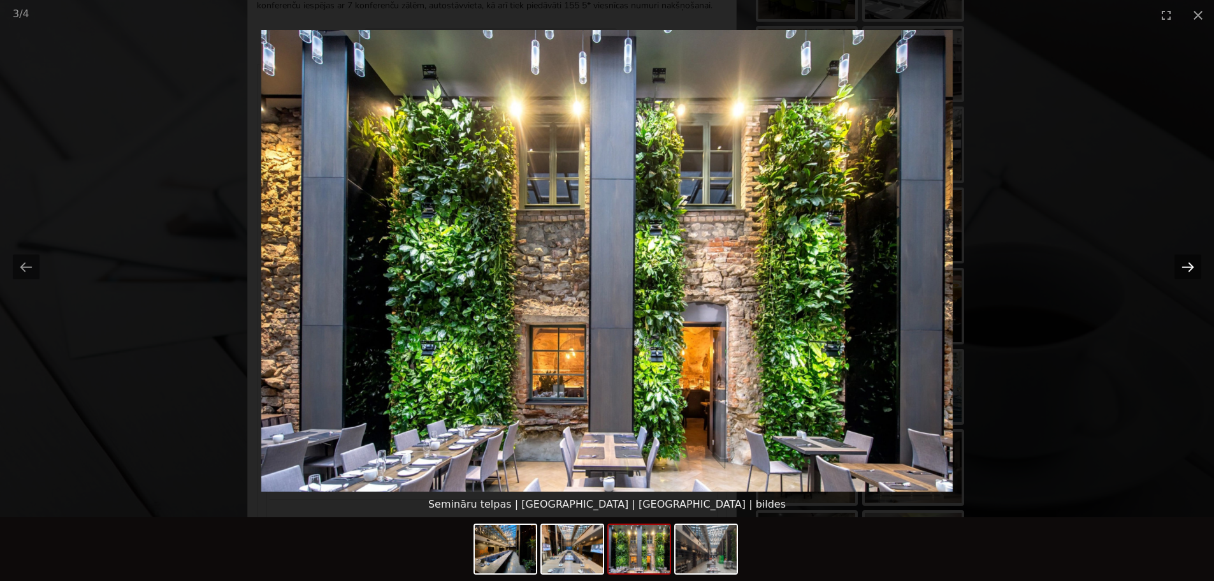
click at [1192, 277] on button "Next slide" at bounding box center [1188, 266] width 27 height 25
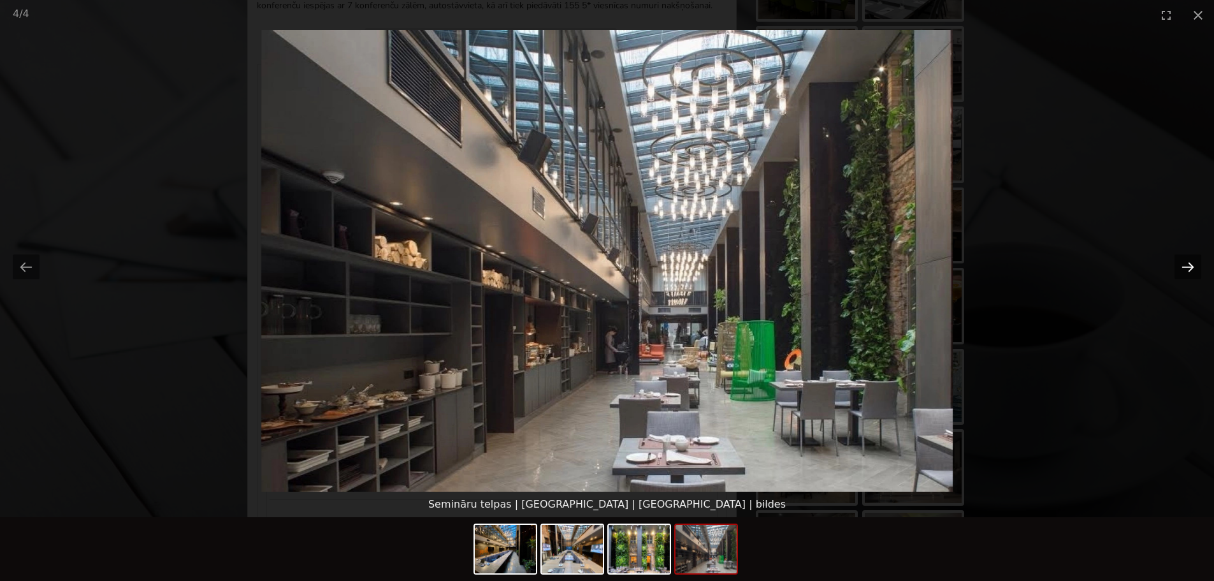
click at [1192, 277] on button "Next slide" at bounding box center [1188, 266] width 27 height 25
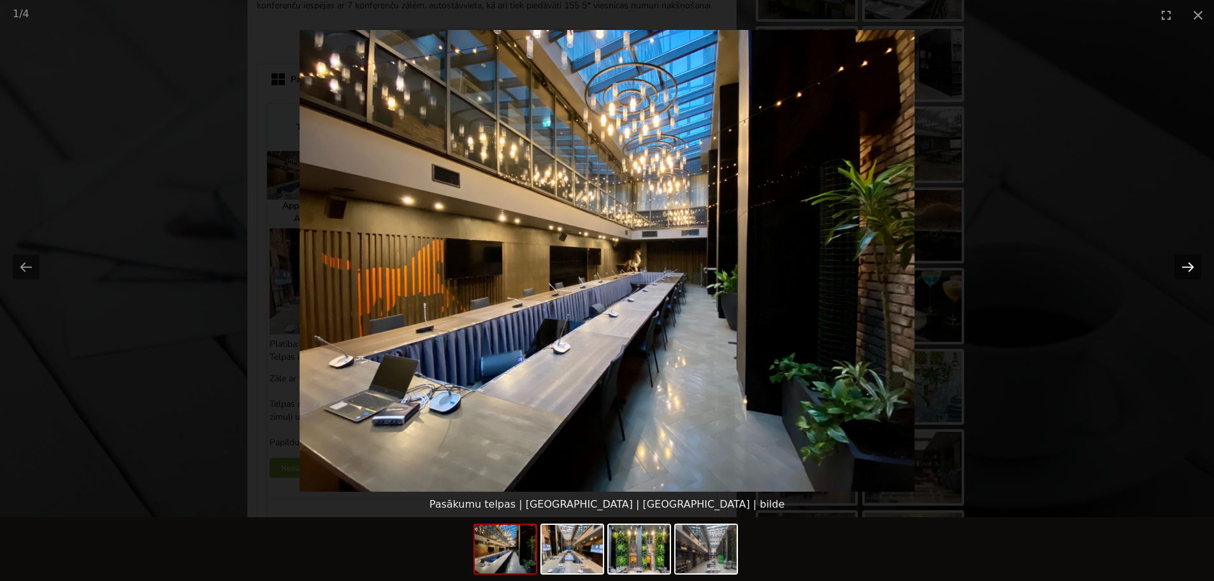
click at [1192, 277] on button "Next slide" at bounding box center [1188, 266] width 27 height 25
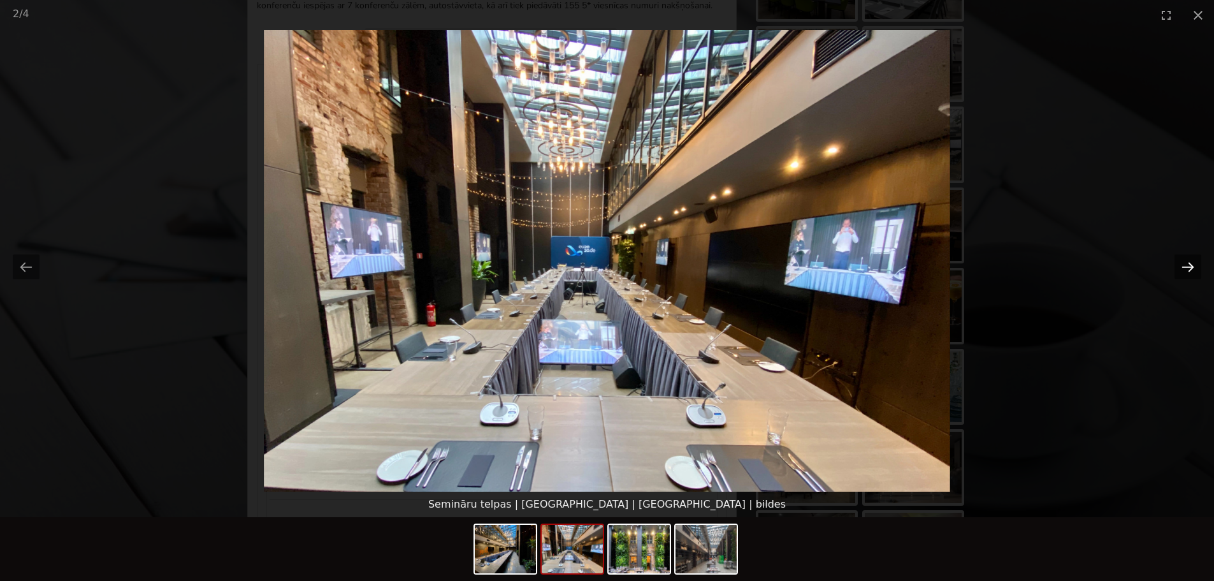
click at [1182, 265] on button "Next slide" at bounding box center [1188, 266] width 27 height 25
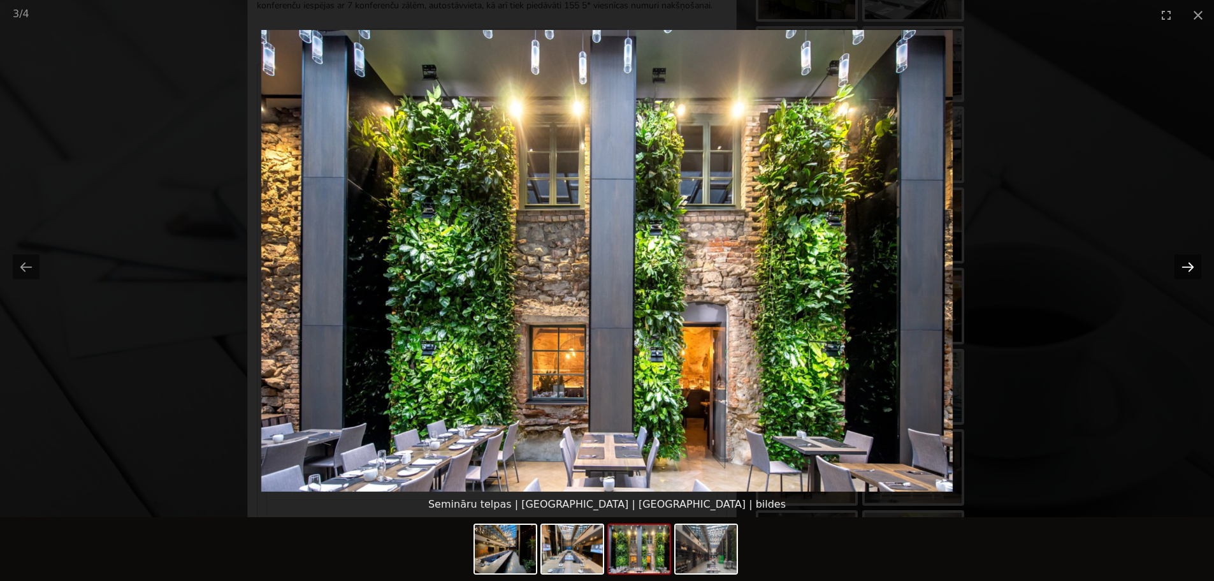
click at [1182, 265] on button "Next slide" at bounding box center [1188, 266] width 27 height 25
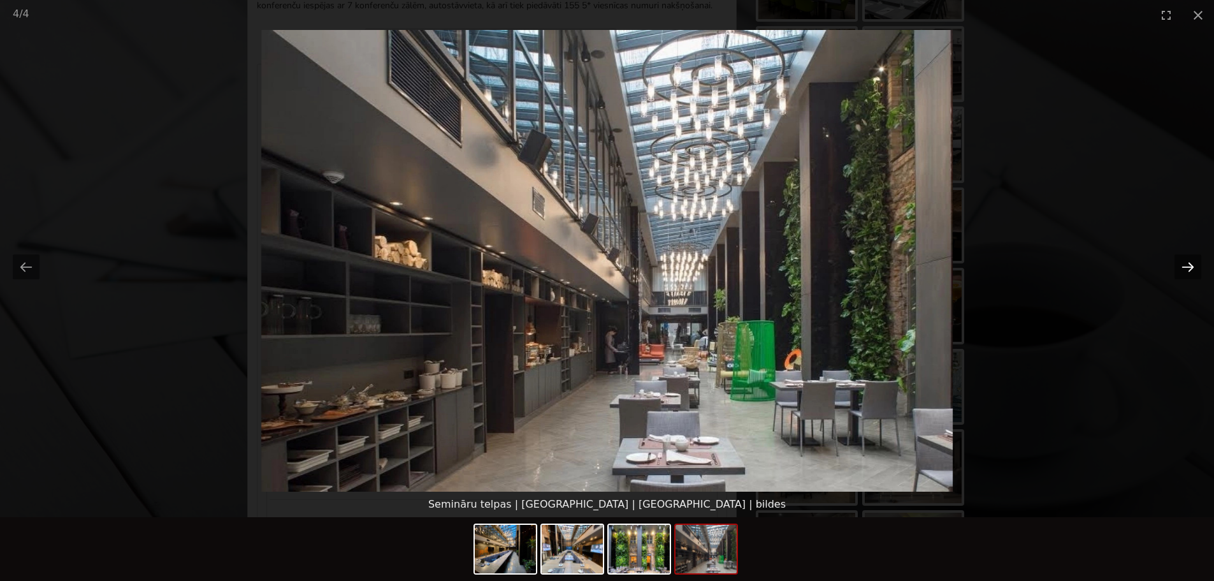
click at [1182, 265] on button "Next slide" at bounding box center [1188, 266] width 27 height 25
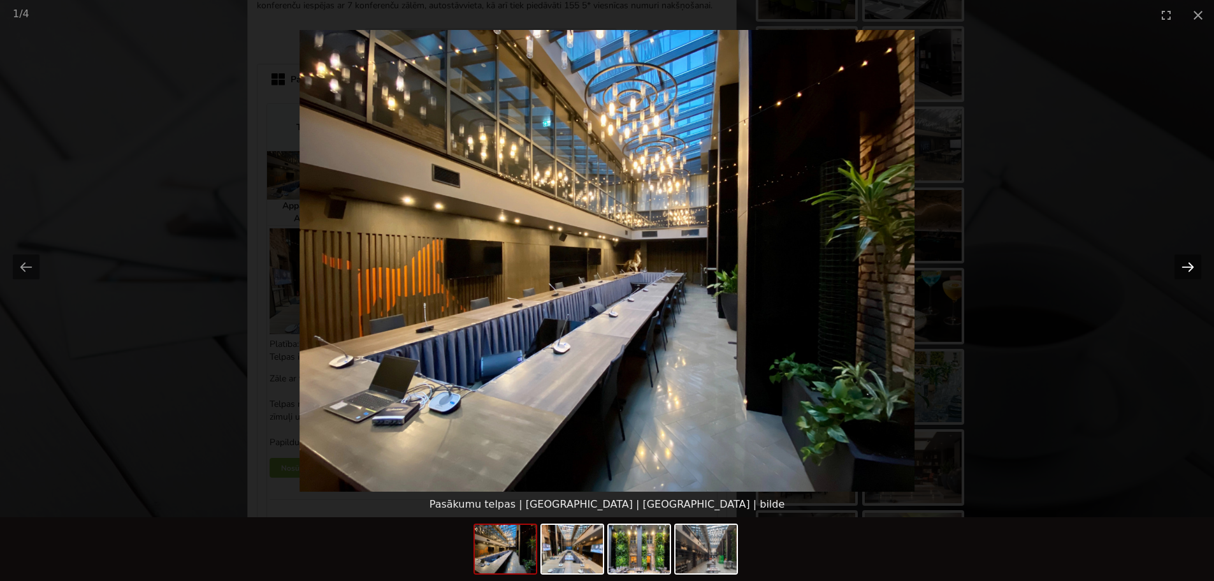
click at [1182, 271] on button "Next slide" at bounding box center [1188, 266] width 27 height 25
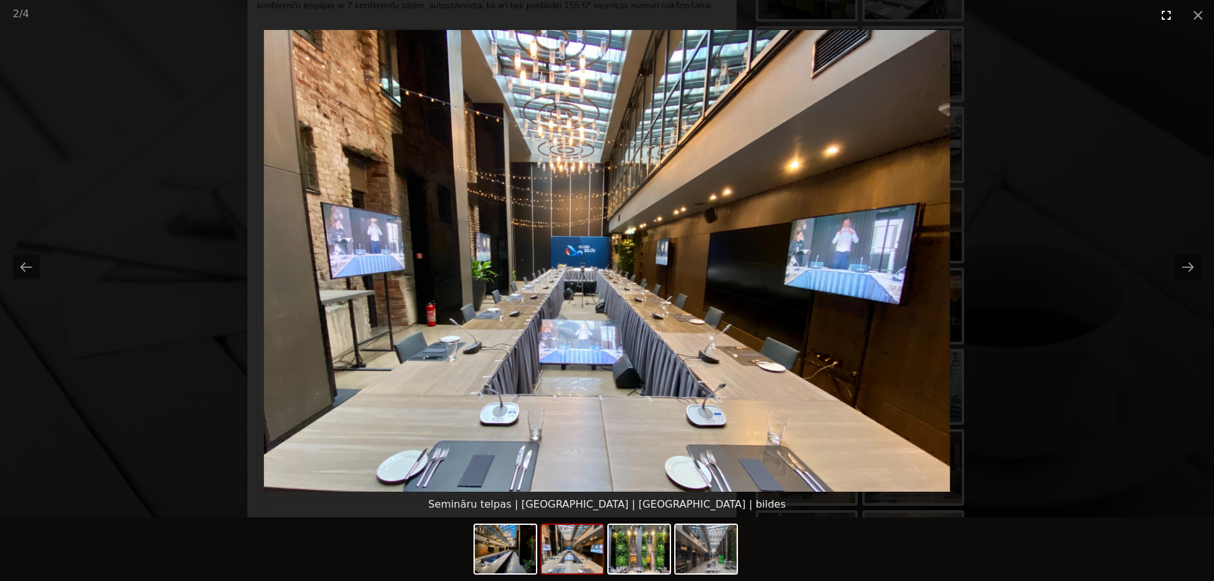
drag, startPoint x: 1200, startPoint y: 18, endPoint x: 1180, endPoint y: 22, distance: 20.1
click at [1194, 22] on button "Close gallery" at bounding box center [1198, 15] width 32 height 30
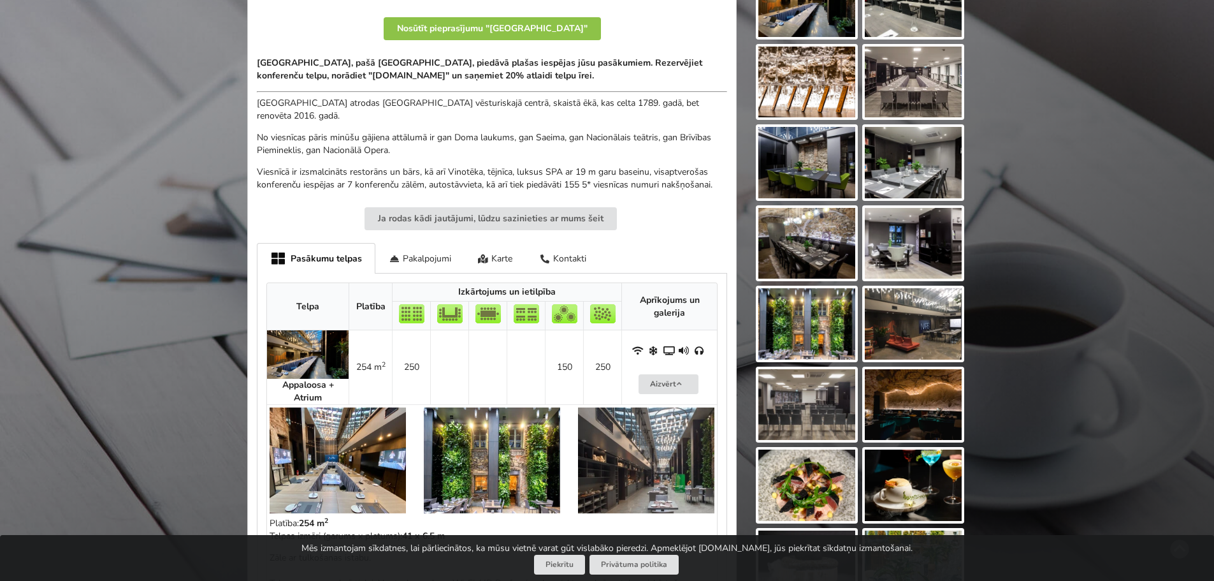
scroll to position [338, 0]
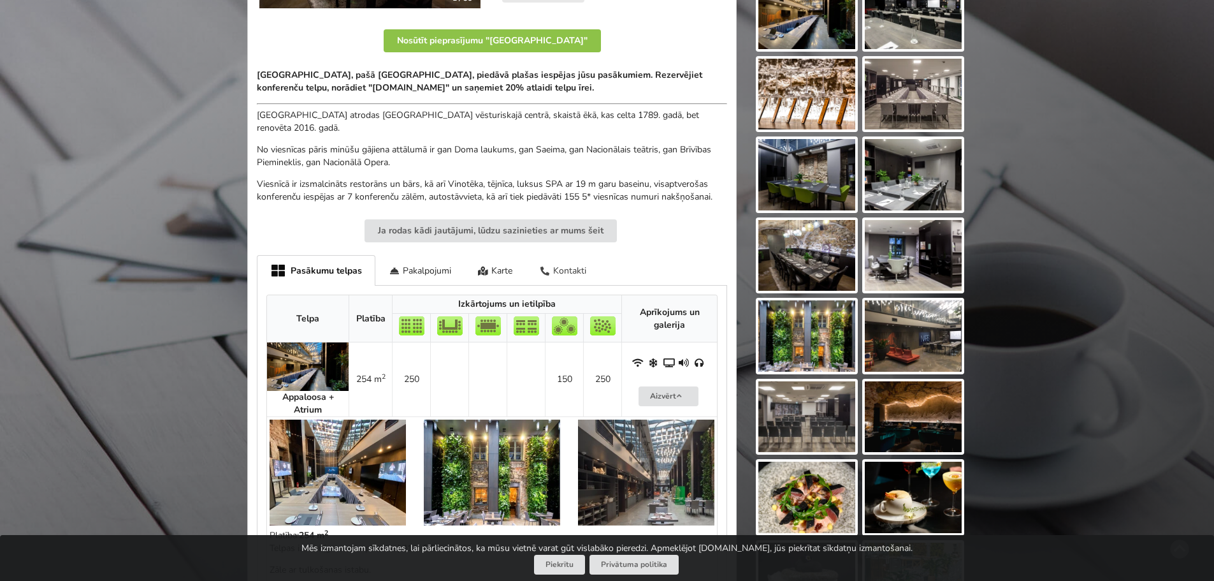
click at [553, 266] on div "Kontakti" at bounding box center [563, 270] width 74 height 30
